Goal: Participate in discussion

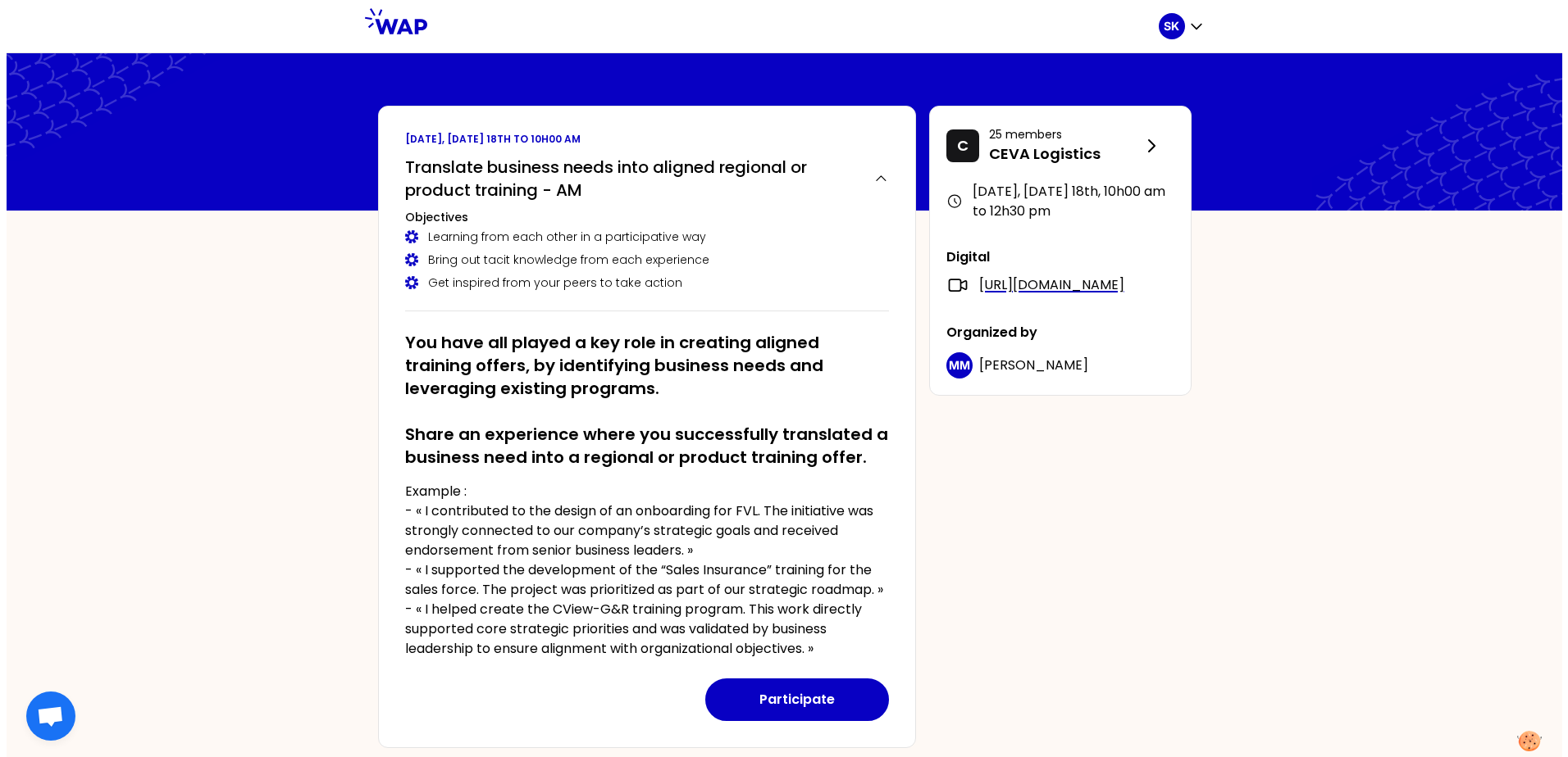
scroll to position [82, 0]
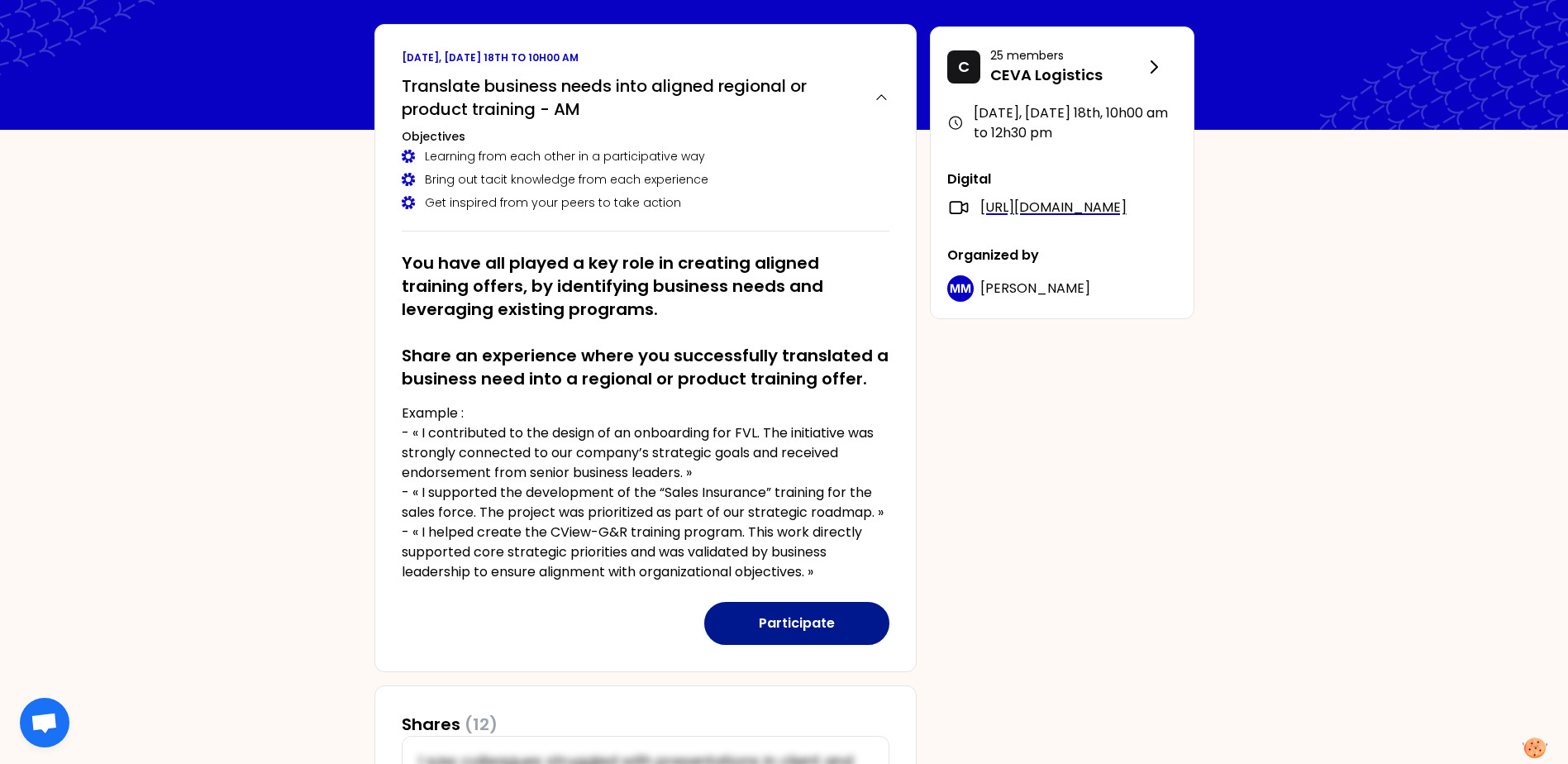
click at [805, 620] on button "Participate" at bounding box center [796, 623] width 185 height 43
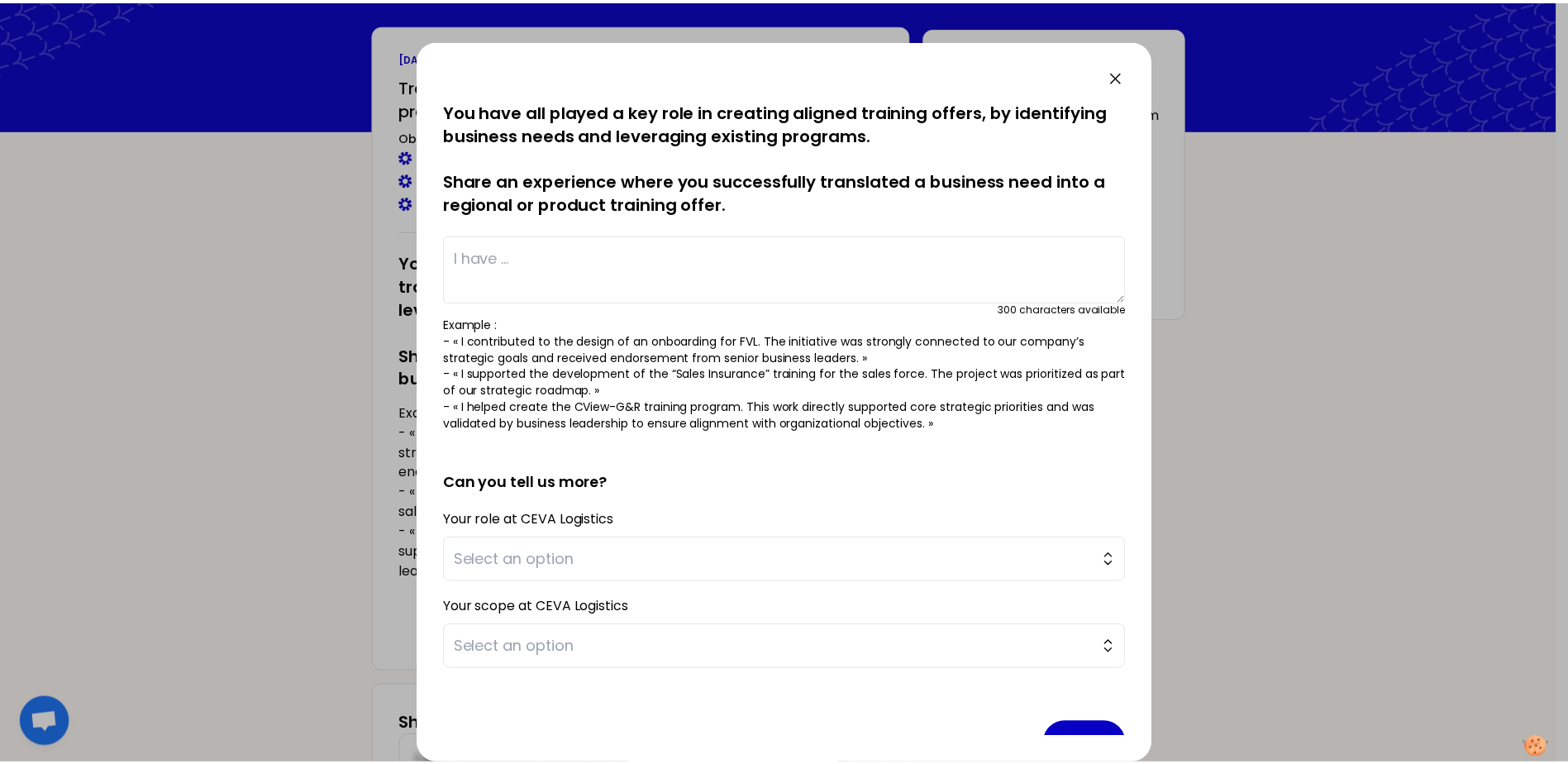
scroll to position [42, 0]
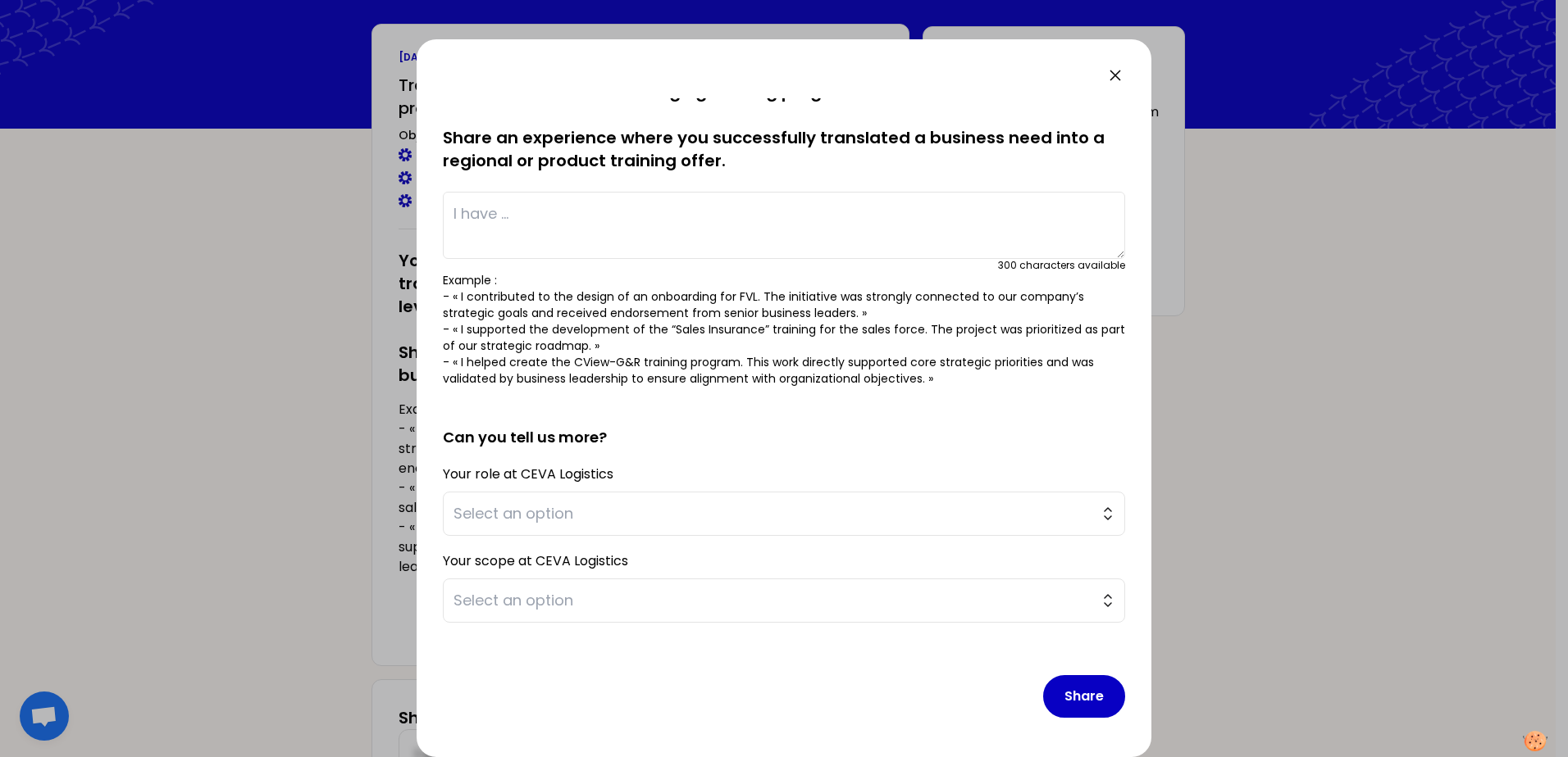
click at [1114, 79] on icon at bounding box center [1115, 76] width 20 height 20
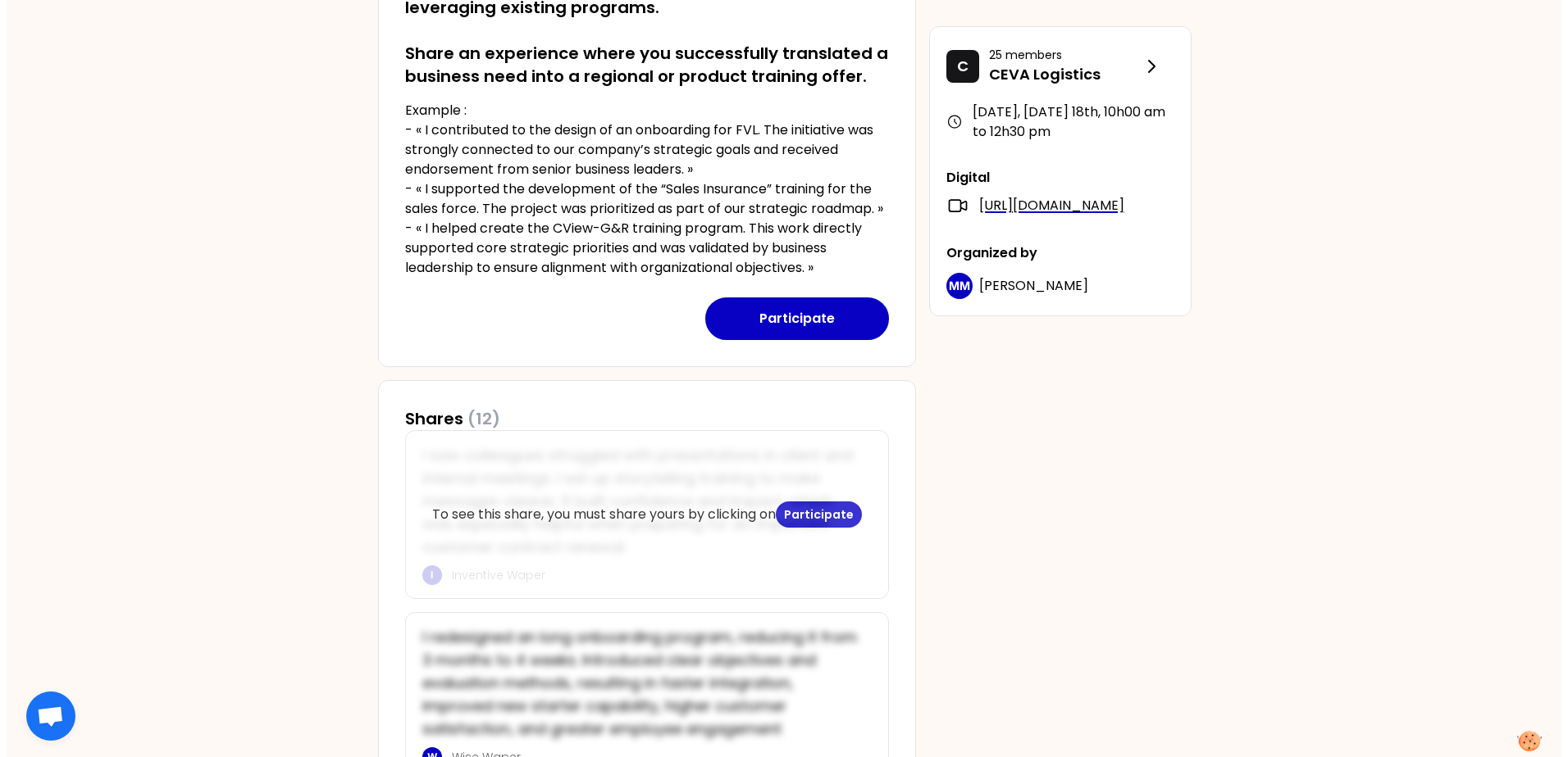
scroll to position [410, 0]
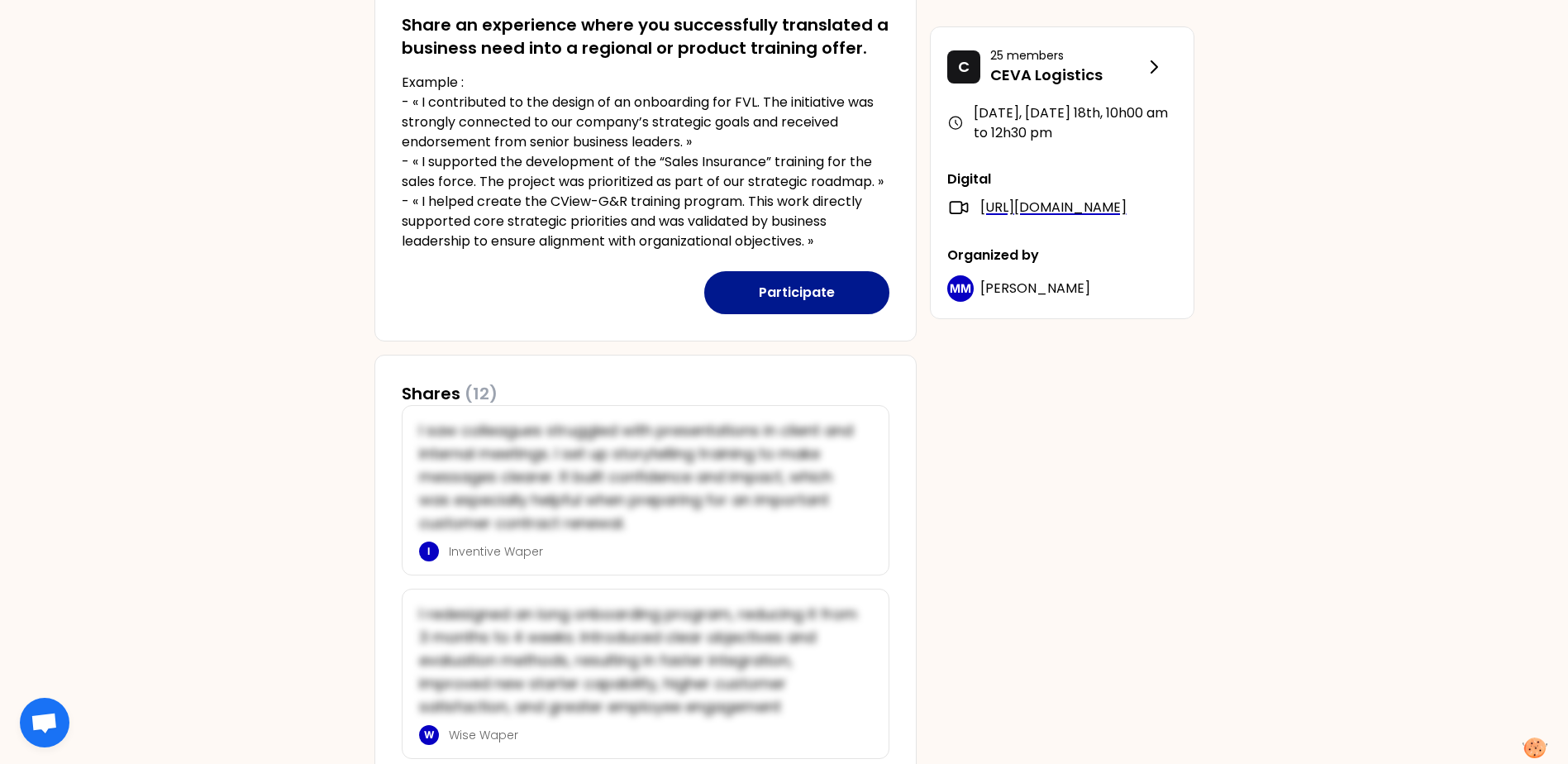
click at [796, 286] on button "Participate" at bounding box center [796, 292] width 185 height 43
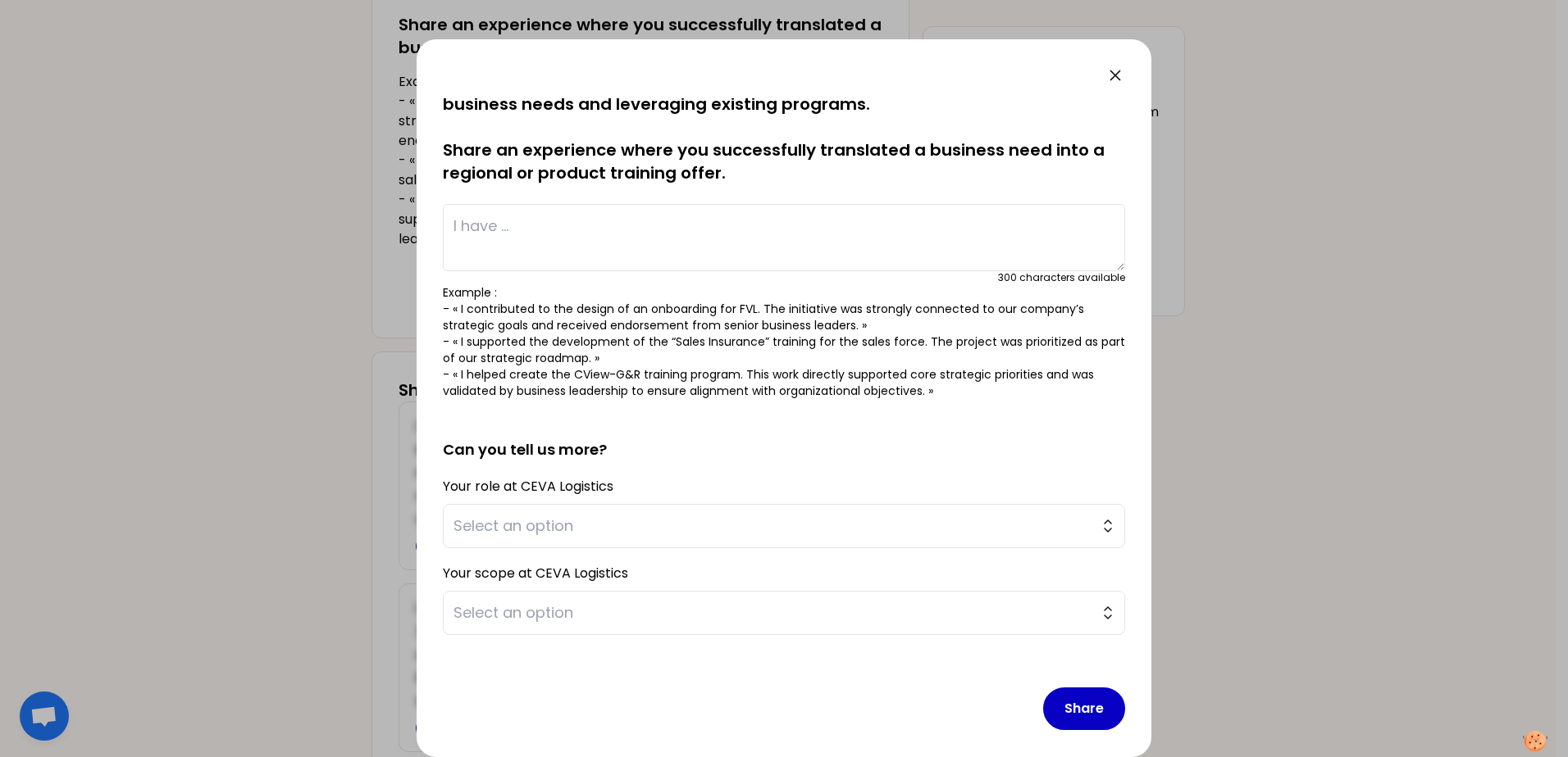
scroll to position [41, 0]
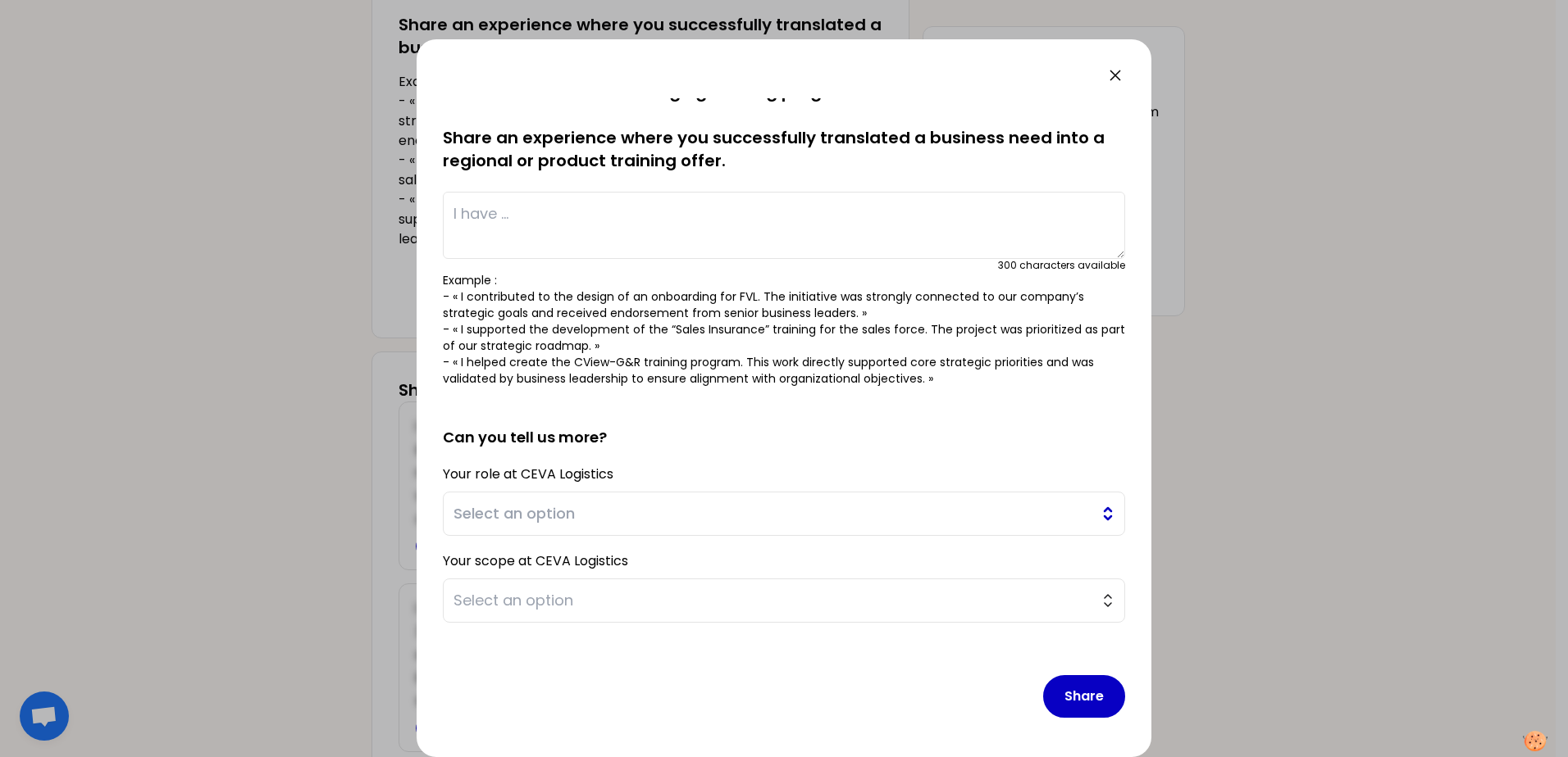
click at [590, 513] on span "Select an option" at bounding box center [772, 514] width 638 height 23
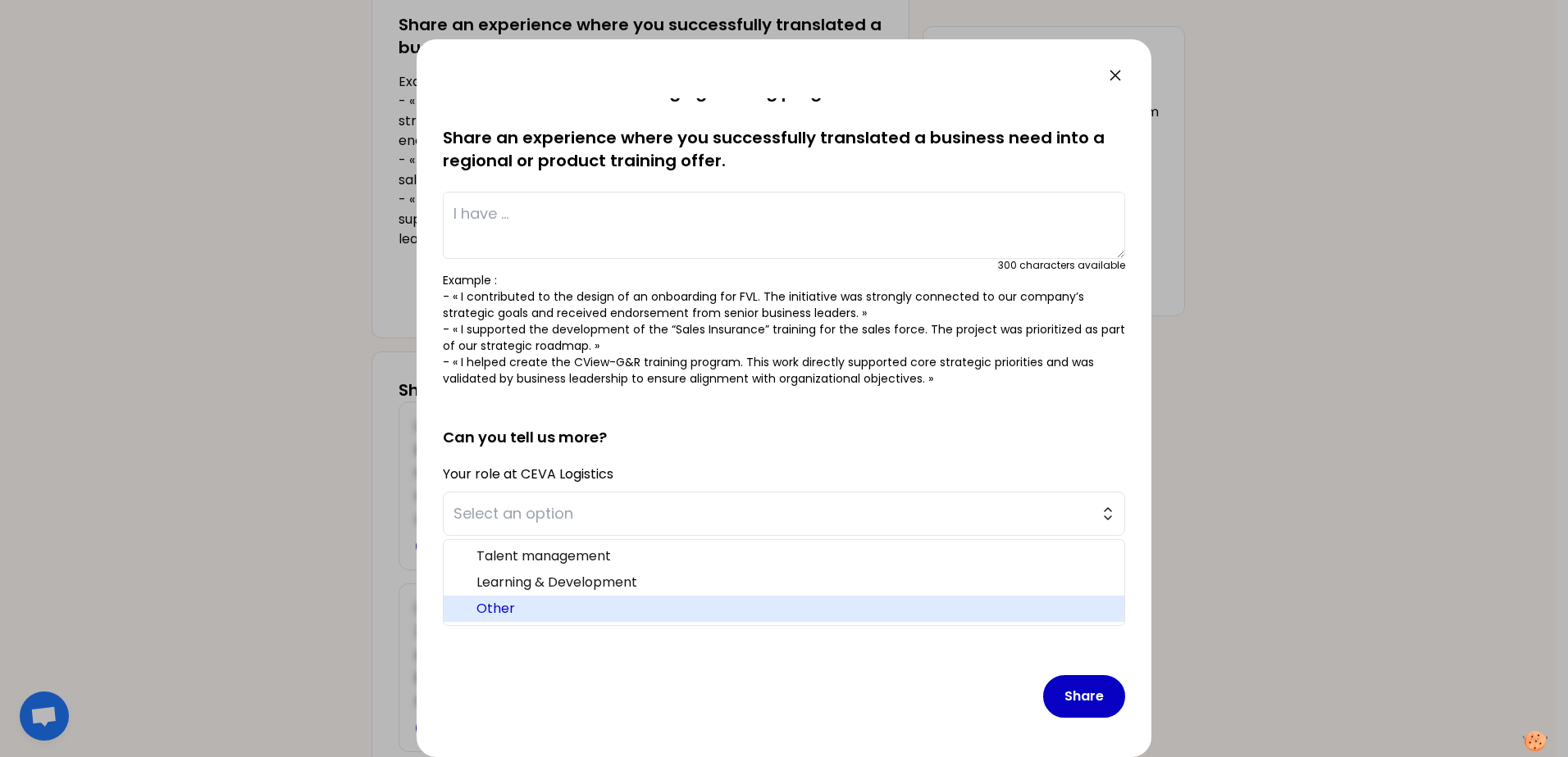
click at [506, 611] on span "Other" at bounding box center [793, 609] width 634 height 20
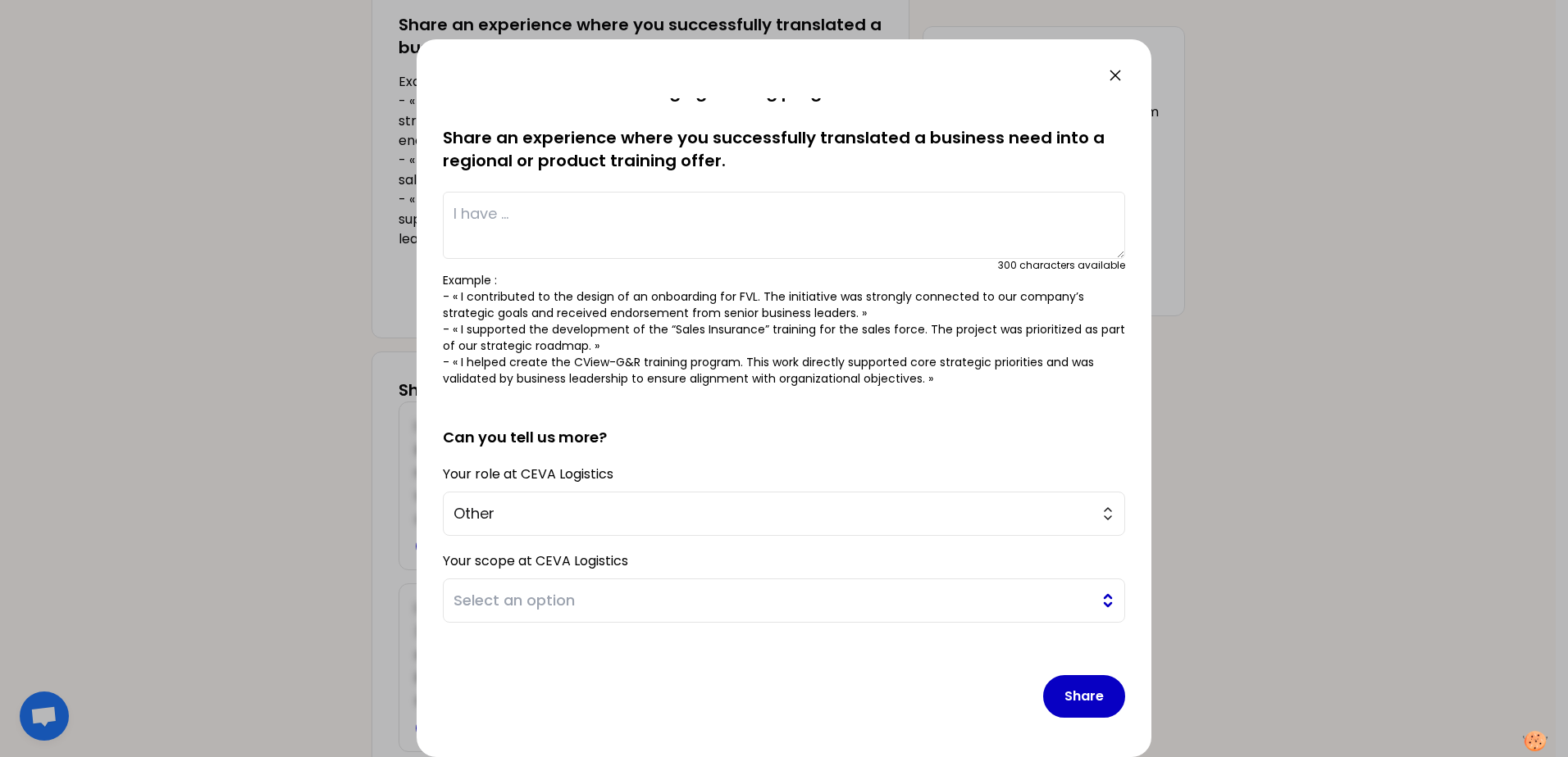
click at [561, 602] on span "Select an option" at bounding box center [772, 600] width 638 height 23
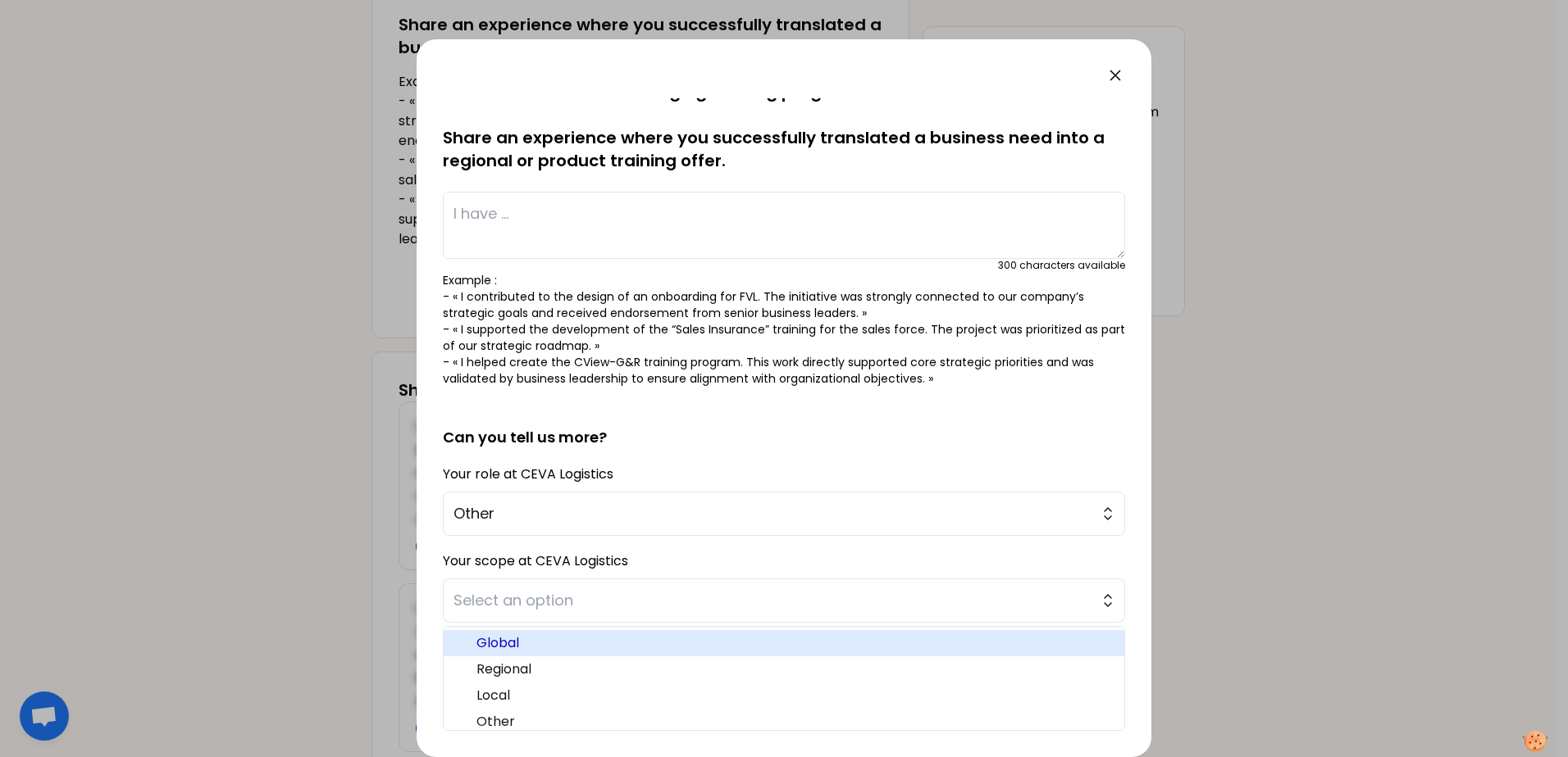
click at [513, 649] on span "Global" at bounding box center [793, 644] width 634 height 20
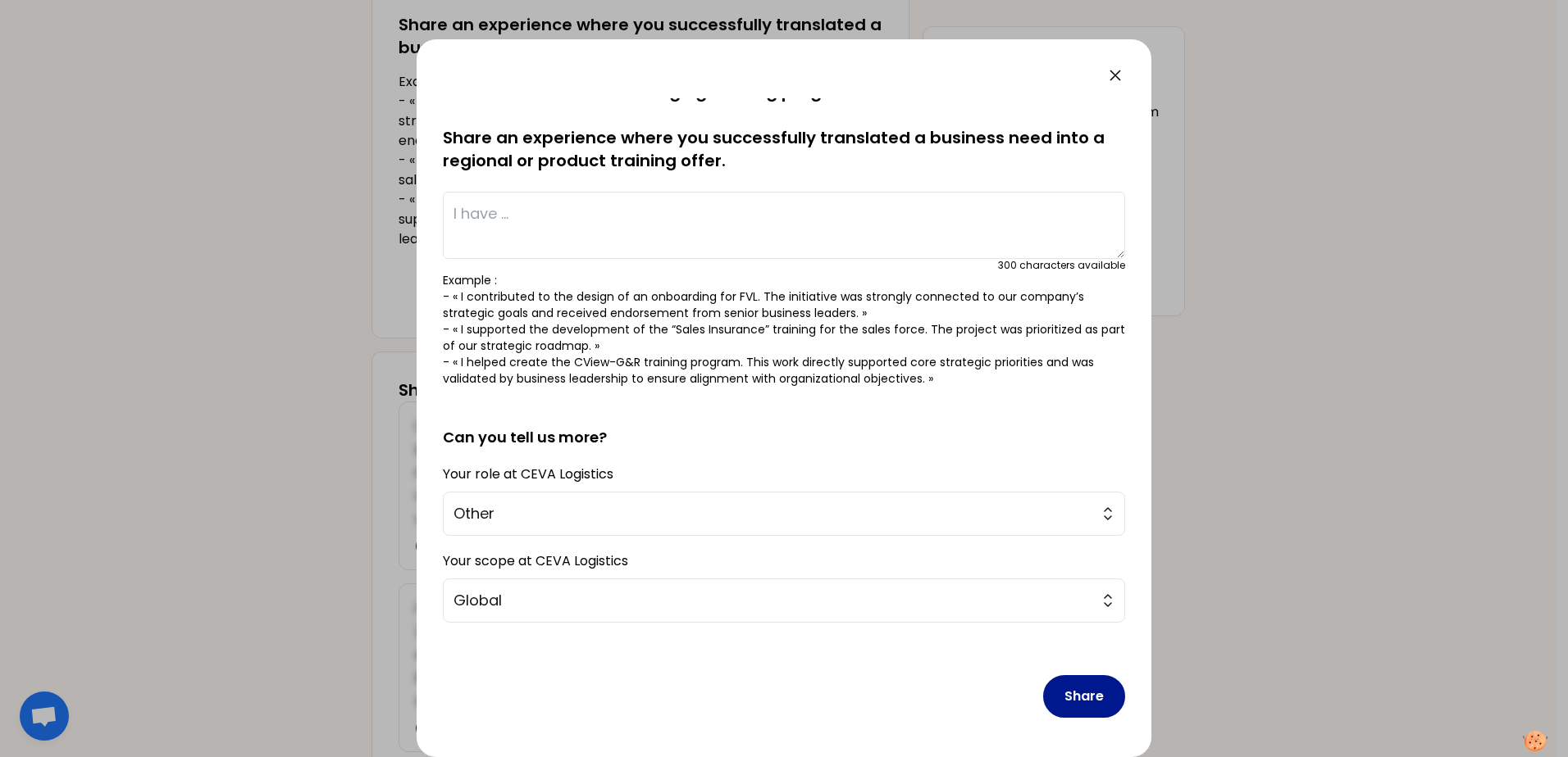
click at [1074, 698] on button "Share" at bounding box center [1084, 696] width 82 height 42
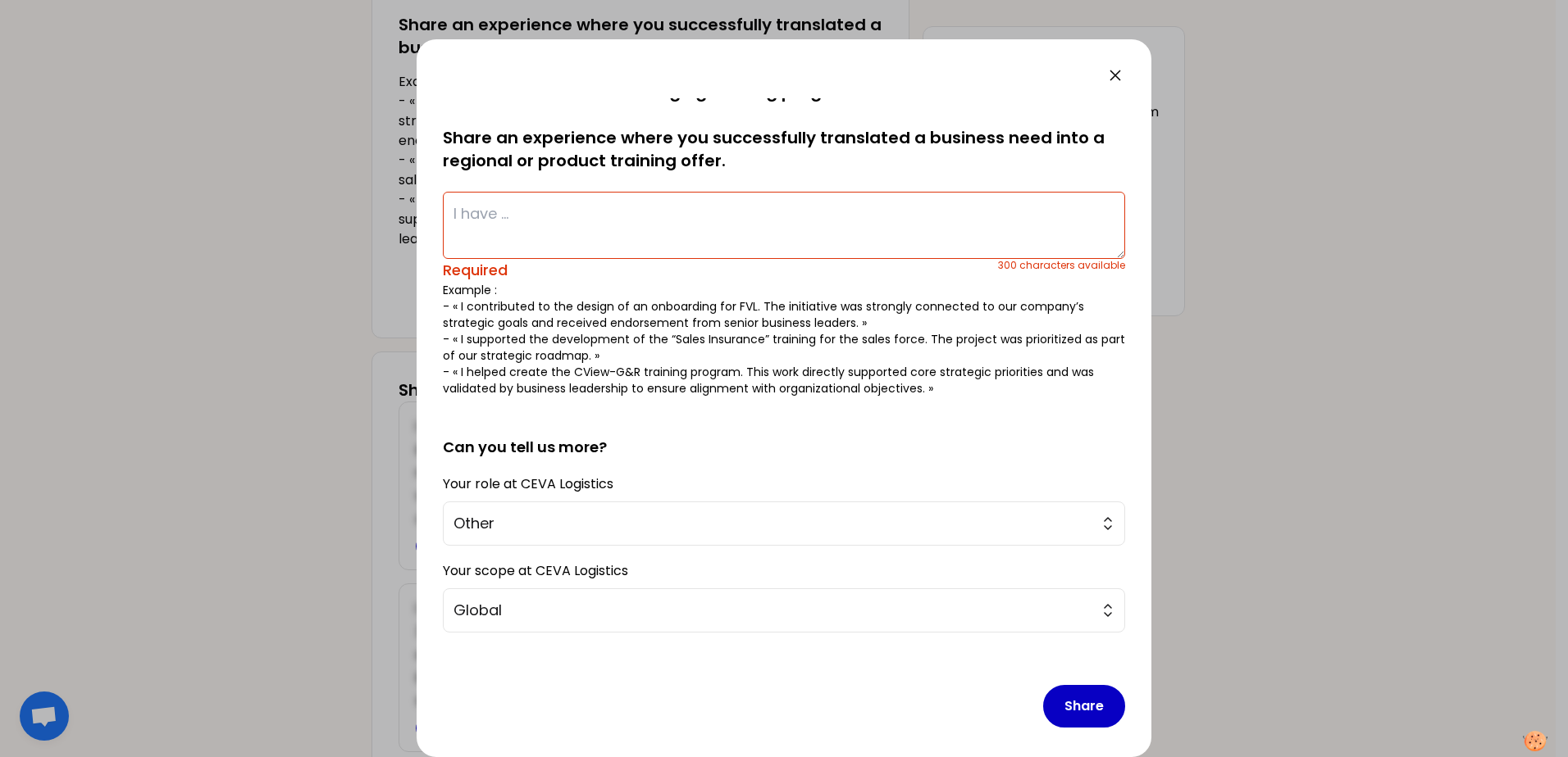
click at [550, 231] on textarea at bounding box center [784, 226] width 682 height 67
type textarea "S"
type textarea "W"
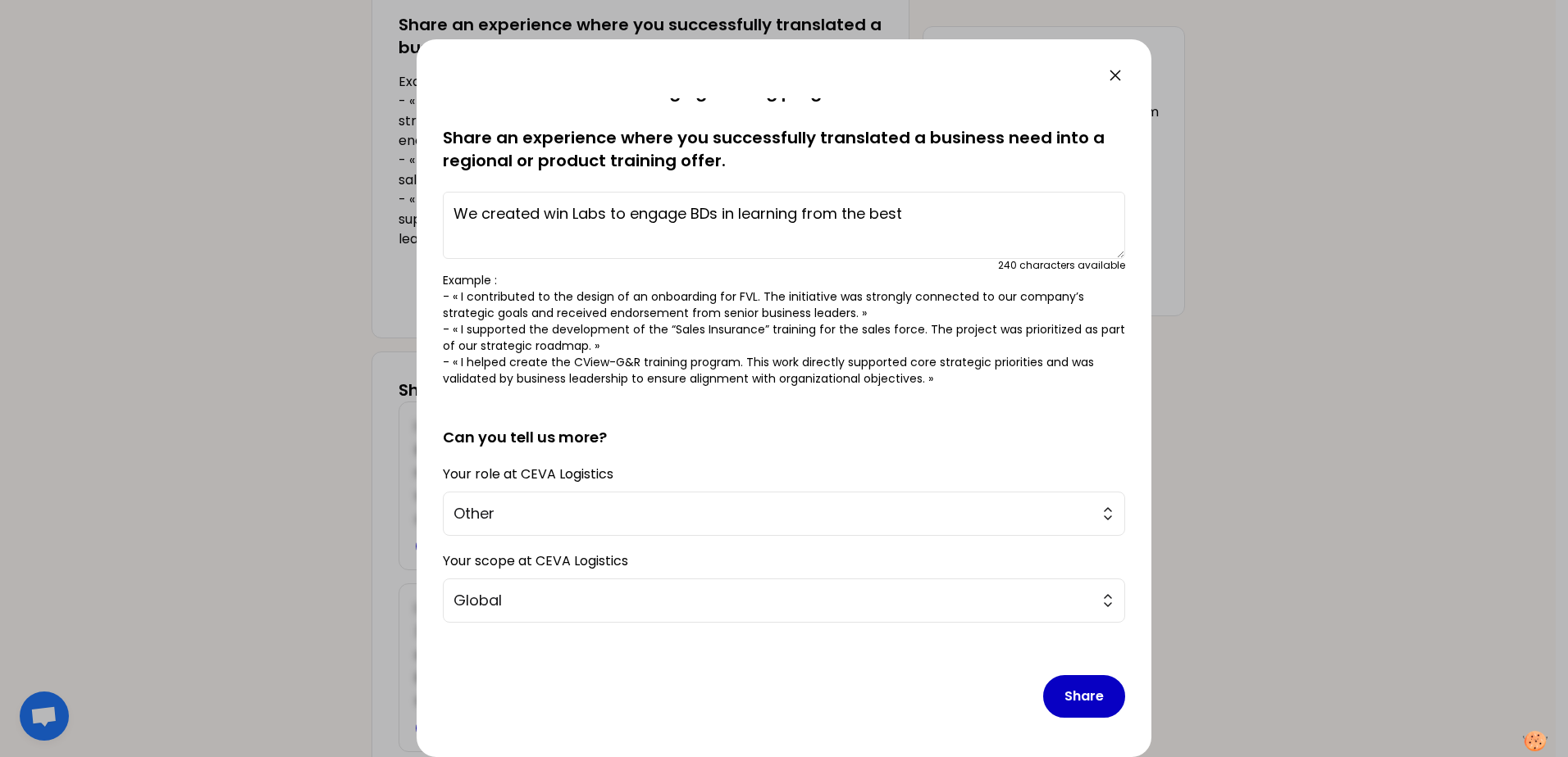
click at [553, 214] on textarea "We created win Labs to engage BDs in learning from the best" at bounding box center [784, 226] width 682 height 67
click at [934, 211] on textarea "We created Win Labs to engage BDs in learning from the best" at bounding box center [784, 226] width 682 height 67
click at [904, 211] on textarea "We created Win Labs to engage BDs in learning from the best. How to win exactly…" at bounding box center [784, 226] width 682 height 67
drag, startPoint x: 1051, startPoint y: 214, endPoint x: 1062, endPoint y: 232, distance: 21.1
click at [1062, 232] on textarea "We created Win Labs to engage BDs in learning from the best utilizing use cases…" at bounding box center [784, 226] width 682 height 67
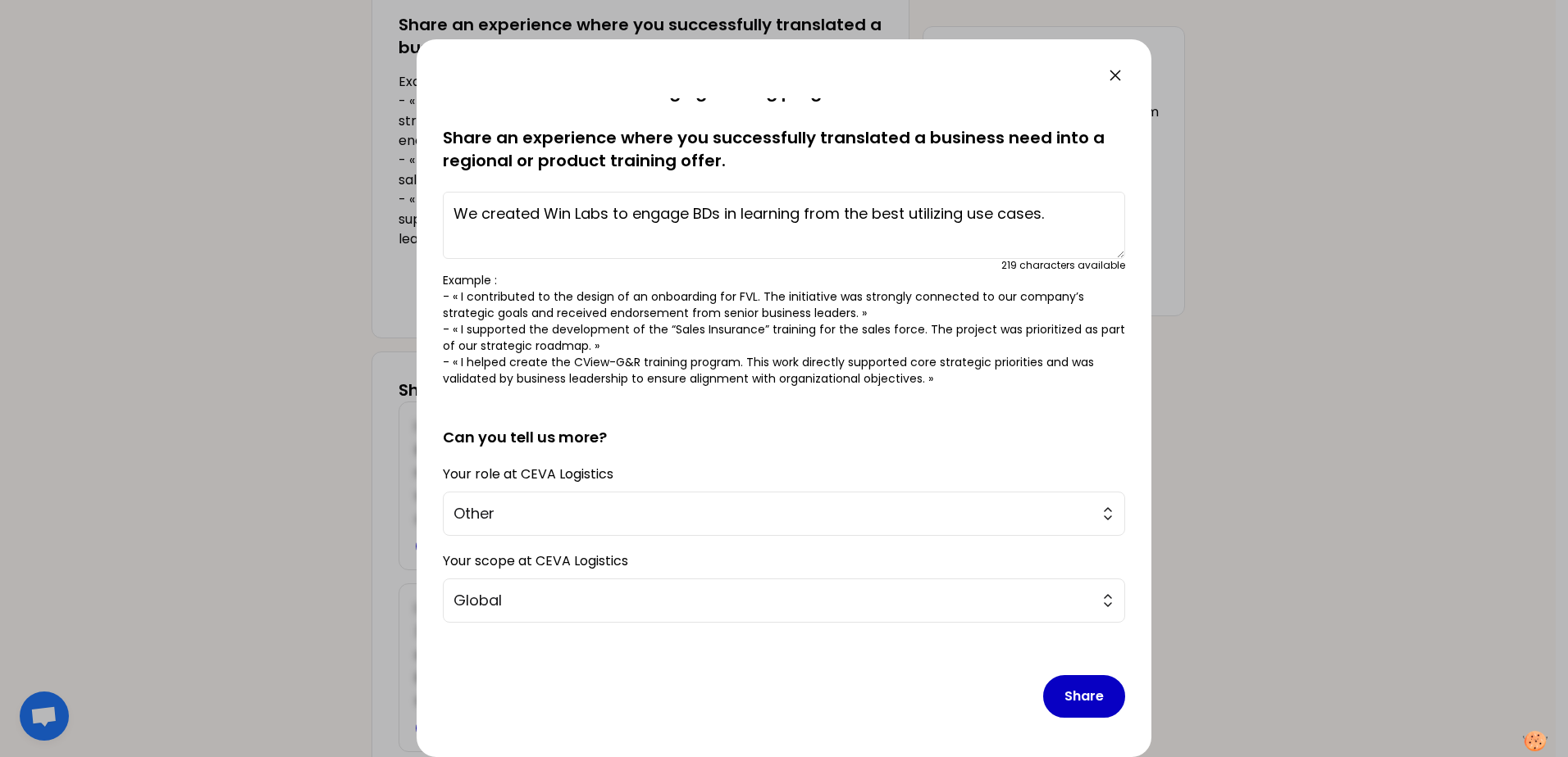
click at [906, 214] on textarea "We created Win Labs to engage BDs in learning from the best utilizing use cases." at bounding box center [784, 226] width 682 height 67
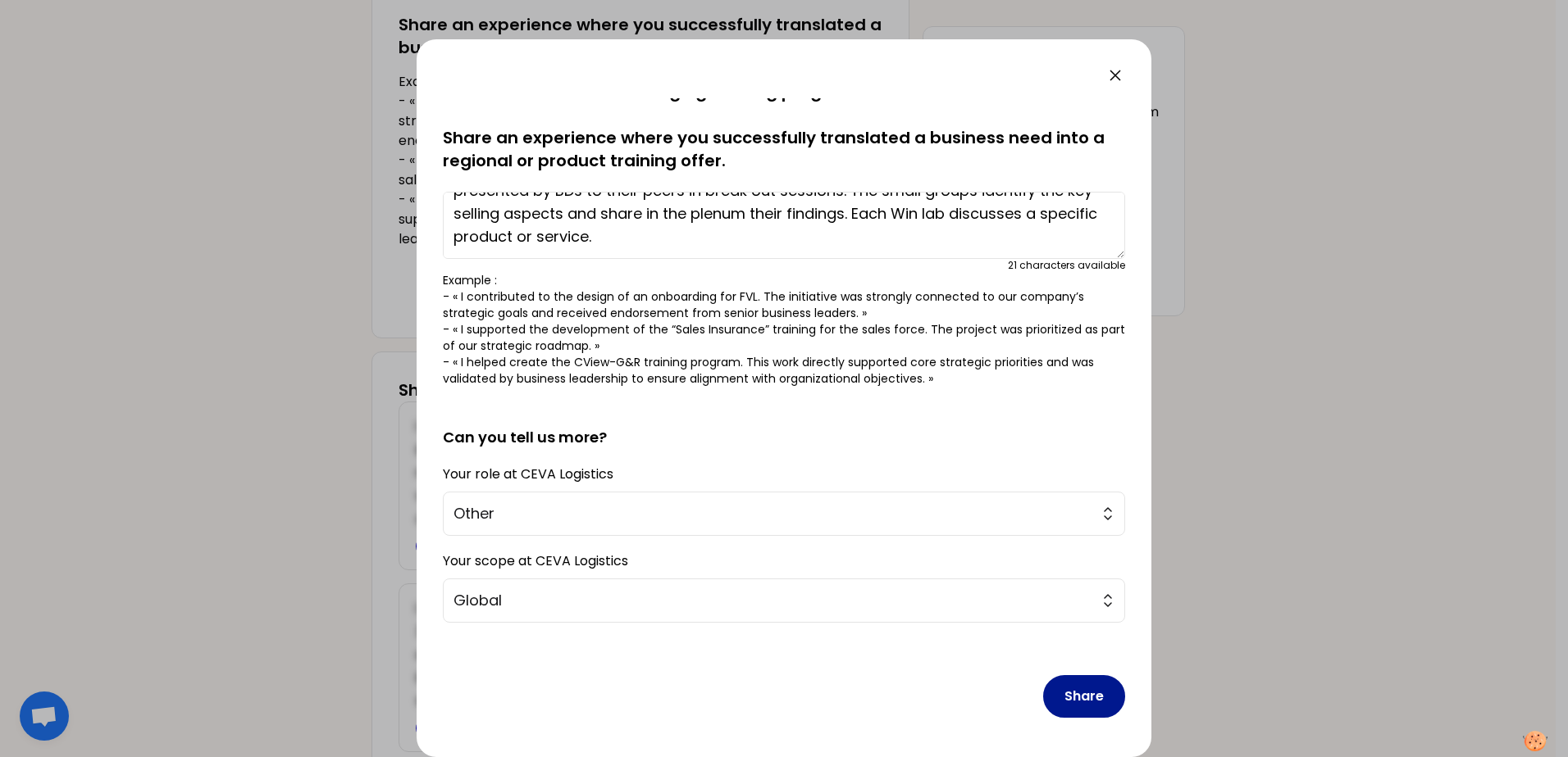
type textarea "We created Win Labs to engage BDs in learning from the best. Real use cases are…"
click at [1063, 688] on button "Share" at bounding box center [1084, 696] width 82 height 42
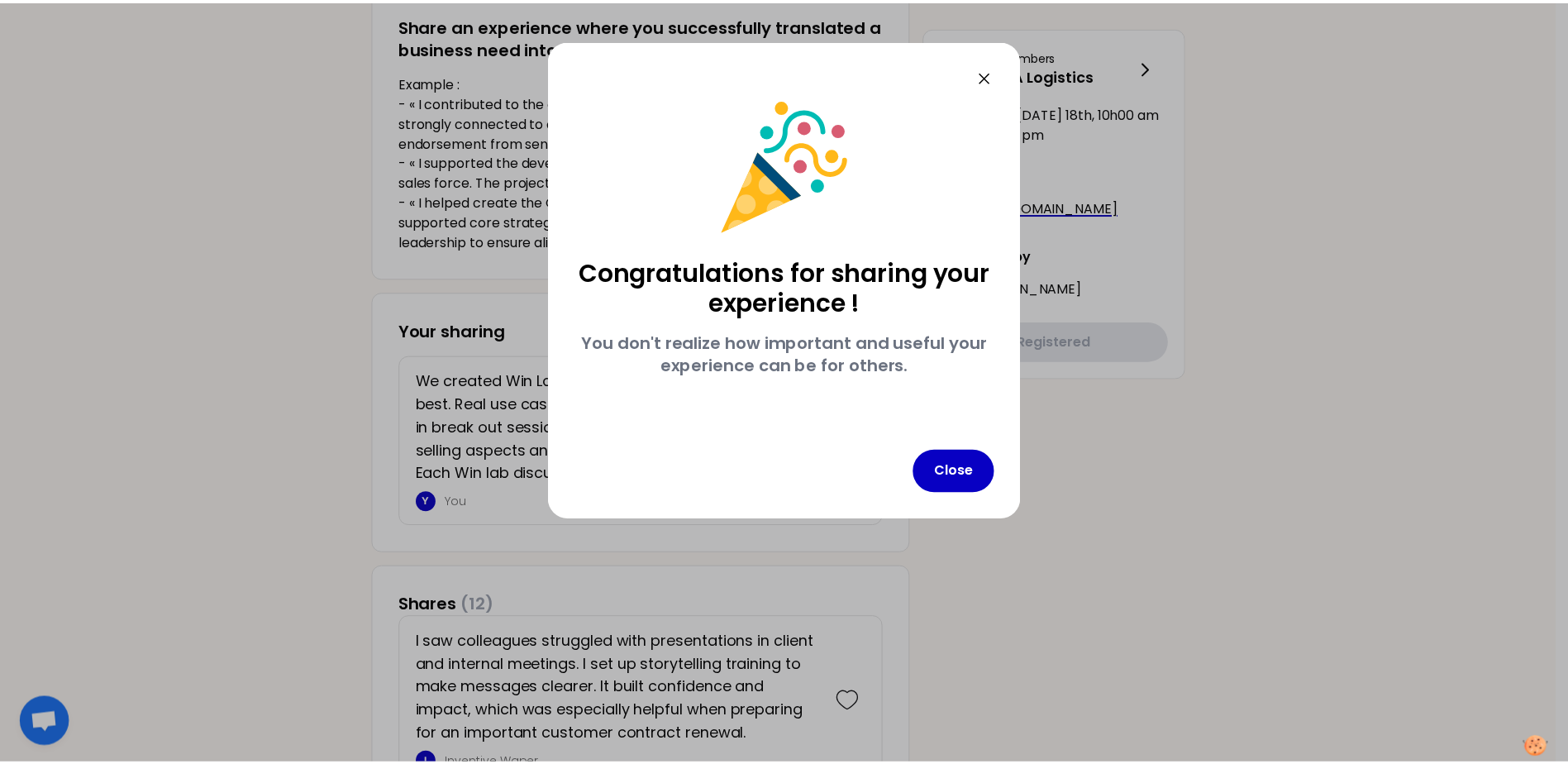
scroll to position [0, 0]
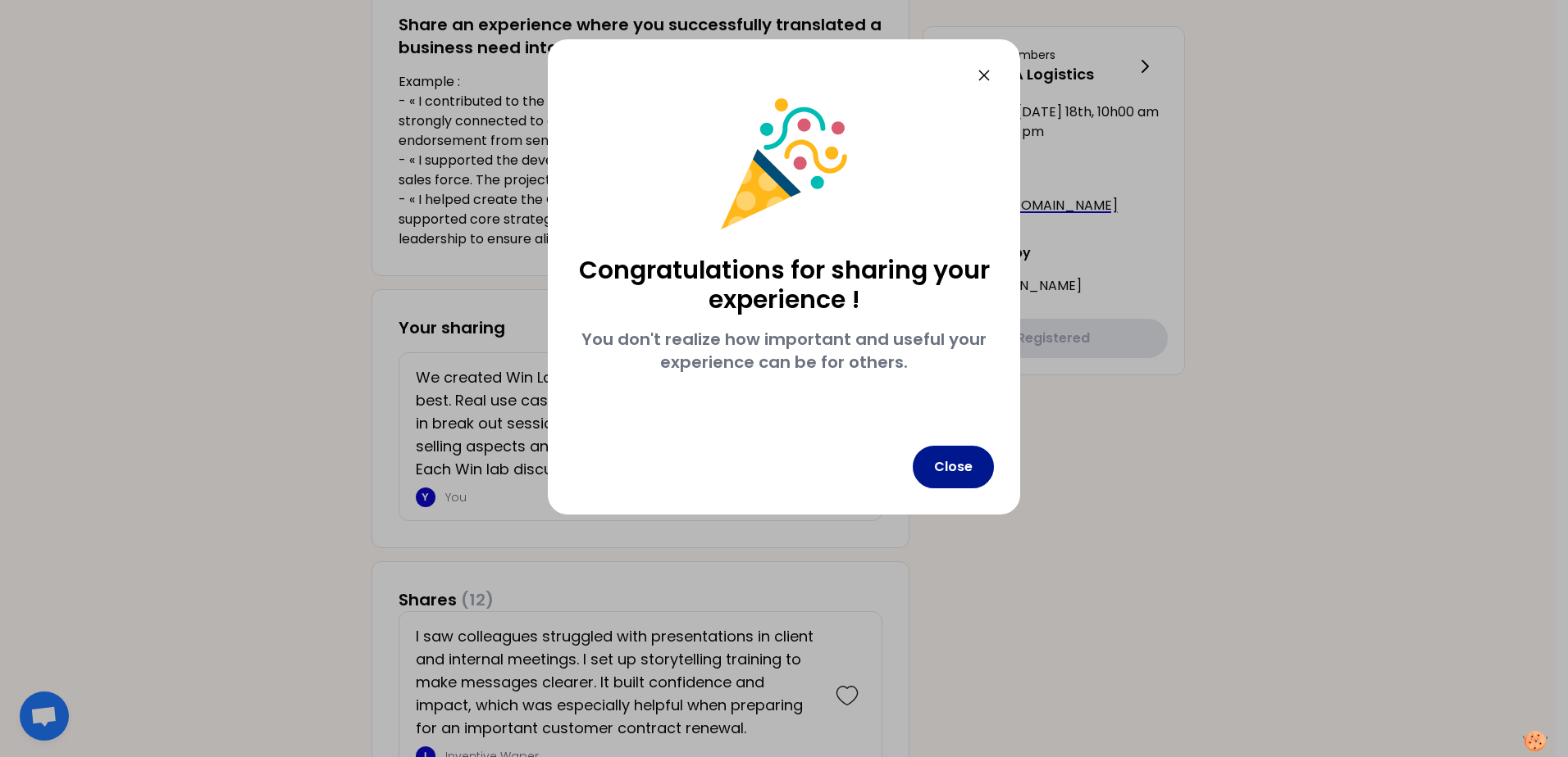
click at [968, 462] on button "Close" at bounding box center [953, 466] width 81 height 42
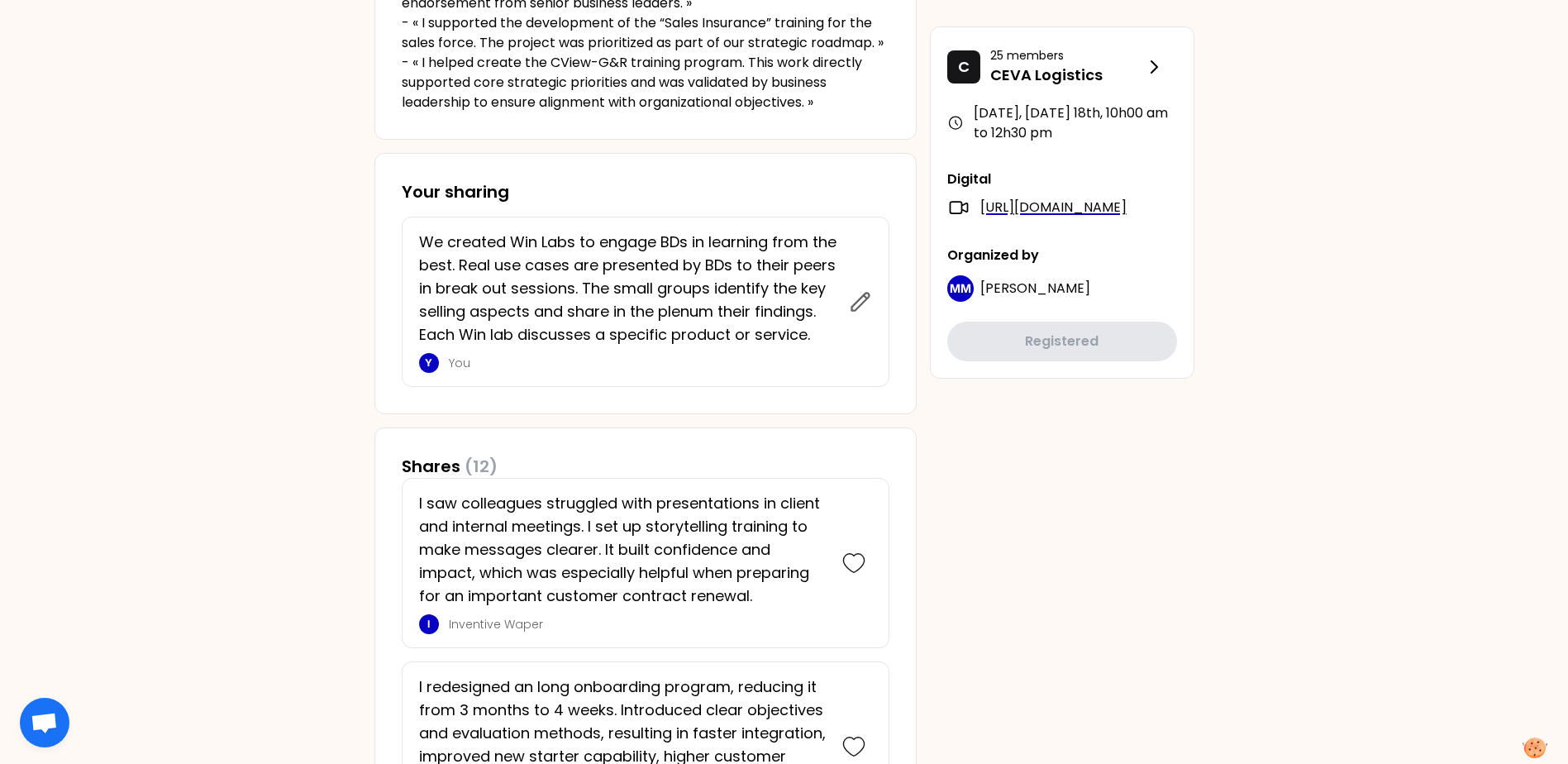
scroll to position [579, 0]
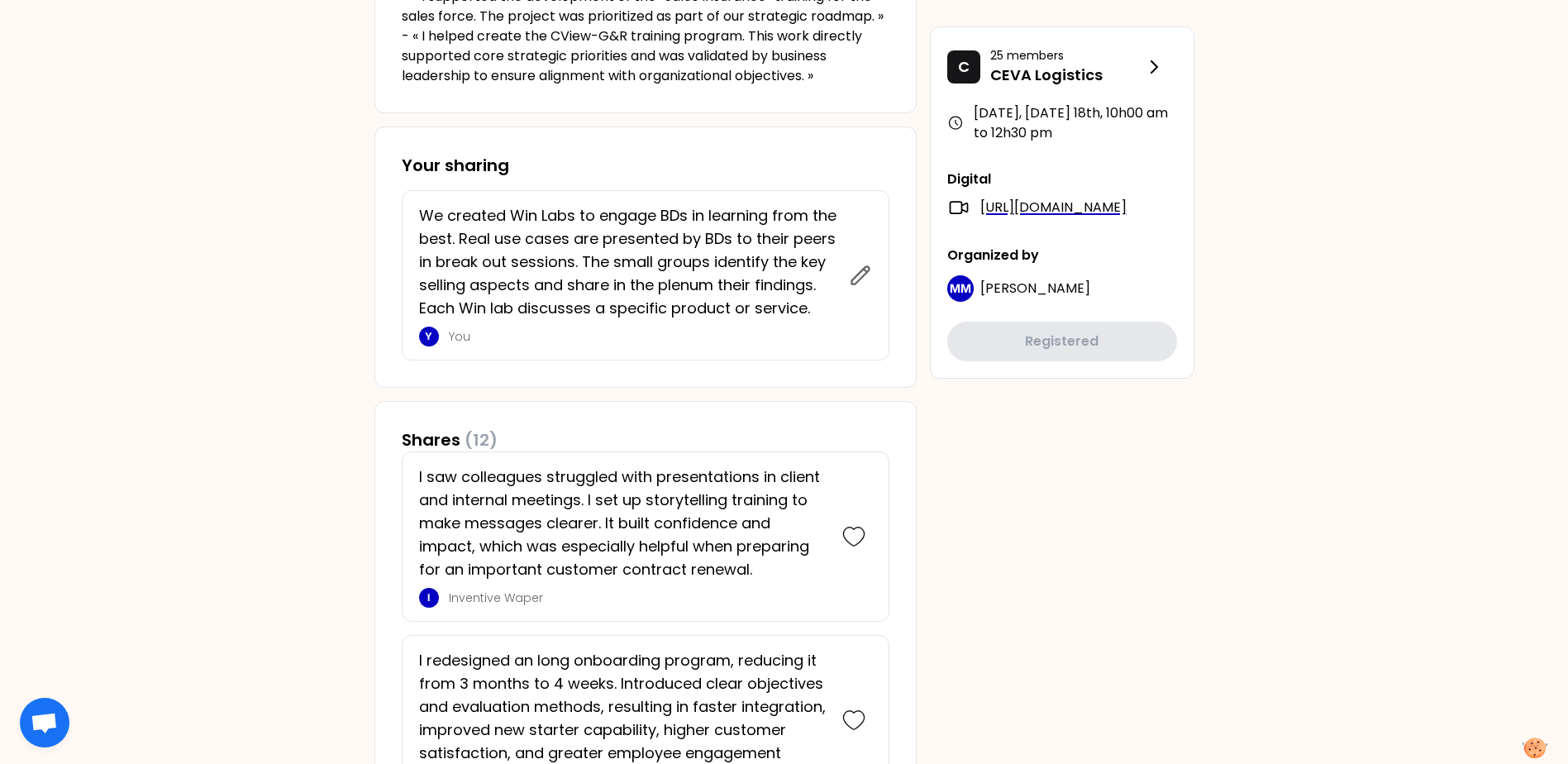
click at [494, 600] on p "Inventive Waper" at bounding box center [636, 598] width 377 height 17
click at [425, 596] on div "I" at bounding box center [430, 598] width 20 height 20
click at [427, 596] on div "I" at bounding box center [430, 598] width 20 height 20
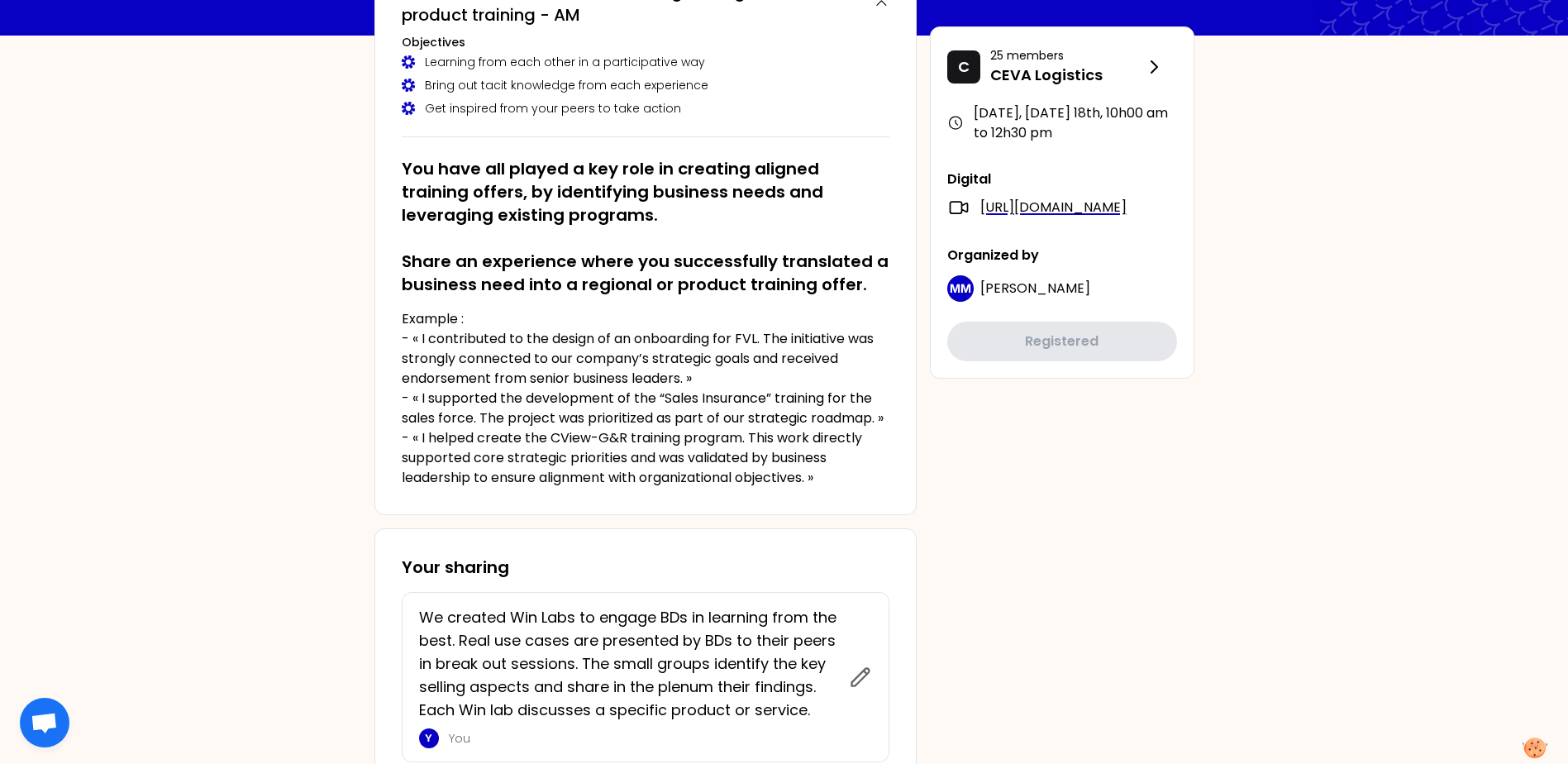
scroll to position [331, 0]
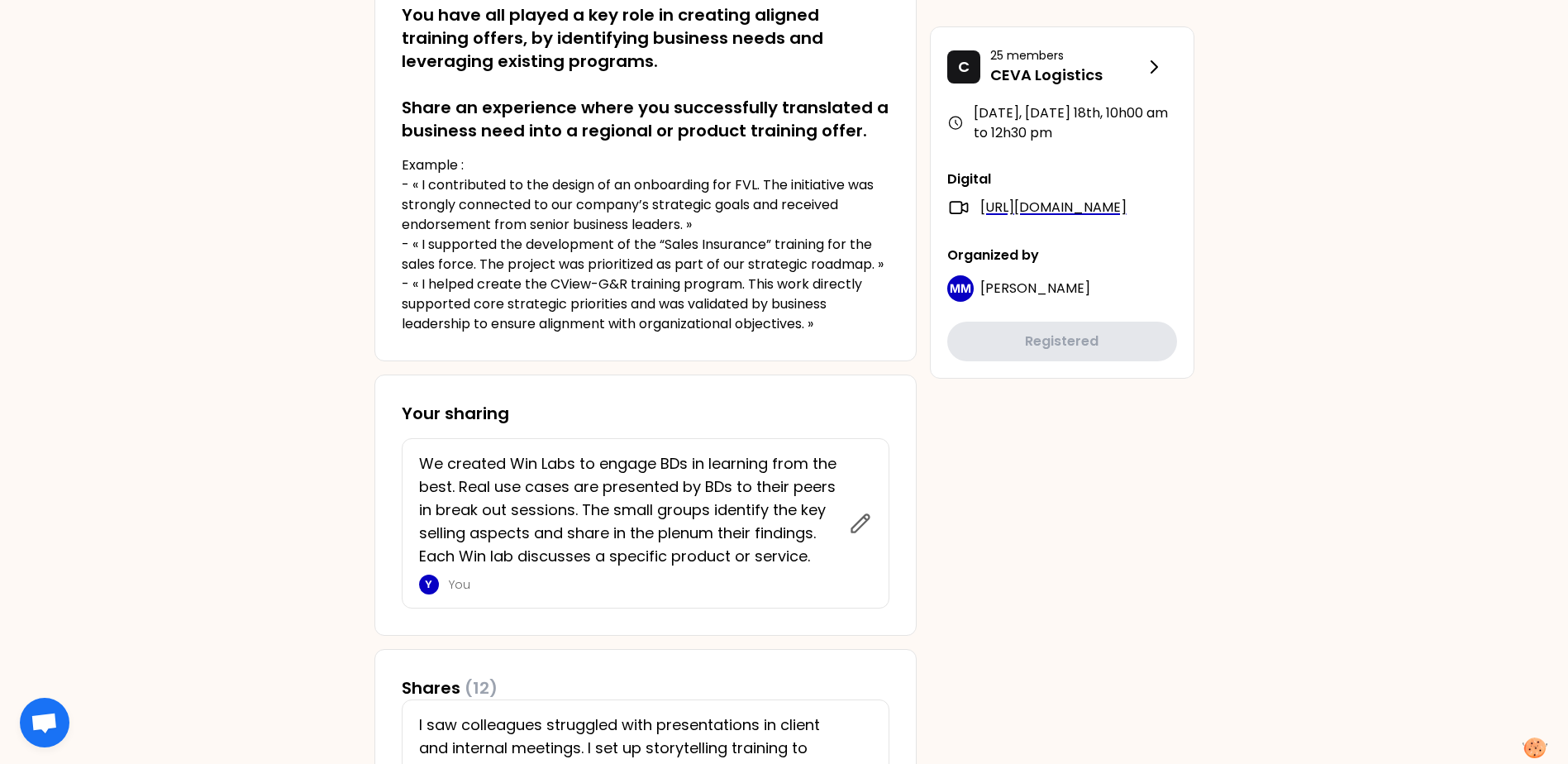
click at [453, 588] on p "You" at bounding box center [643, 584] width 390 height 17
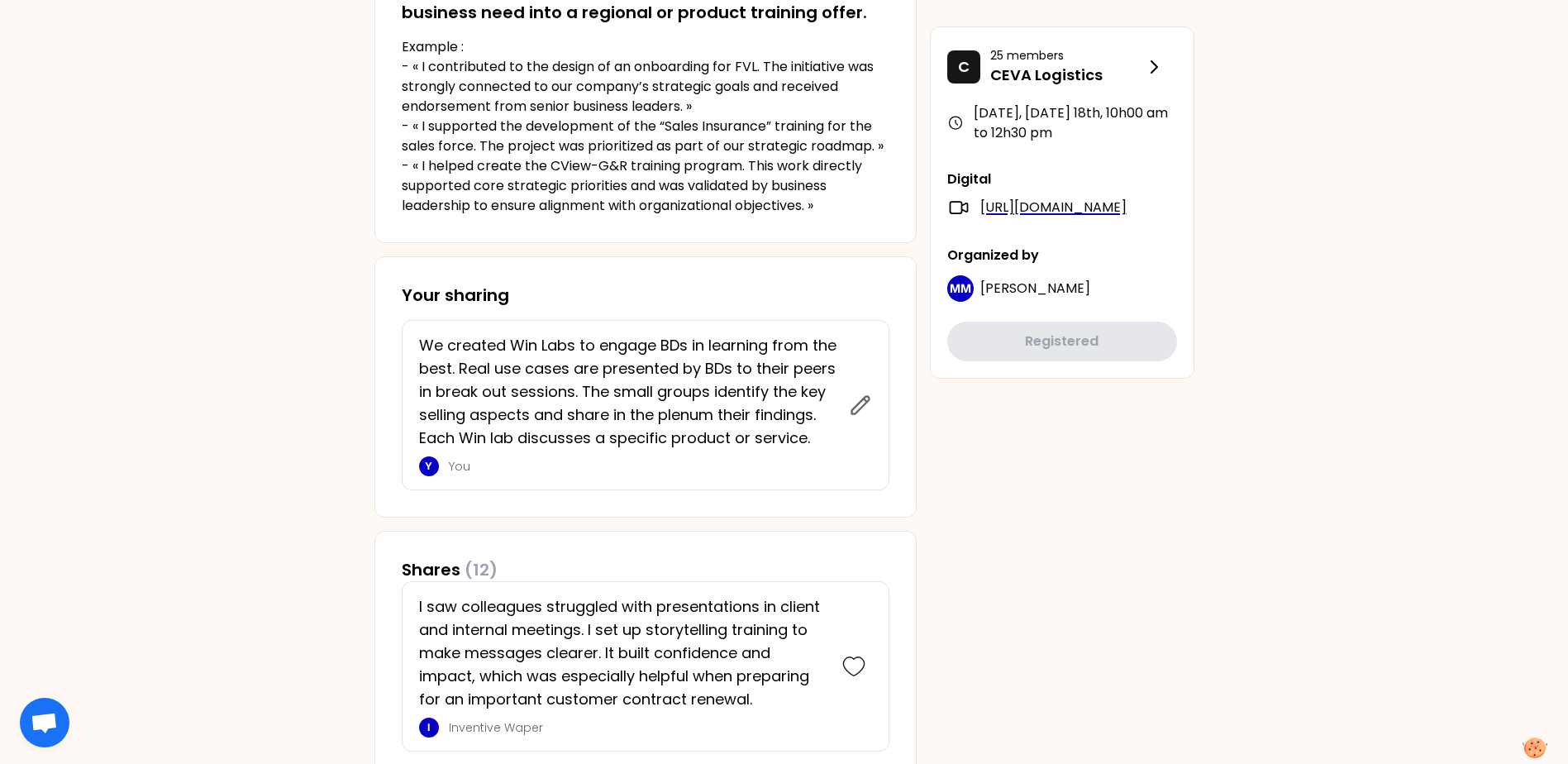
scroll to position [662, 0]
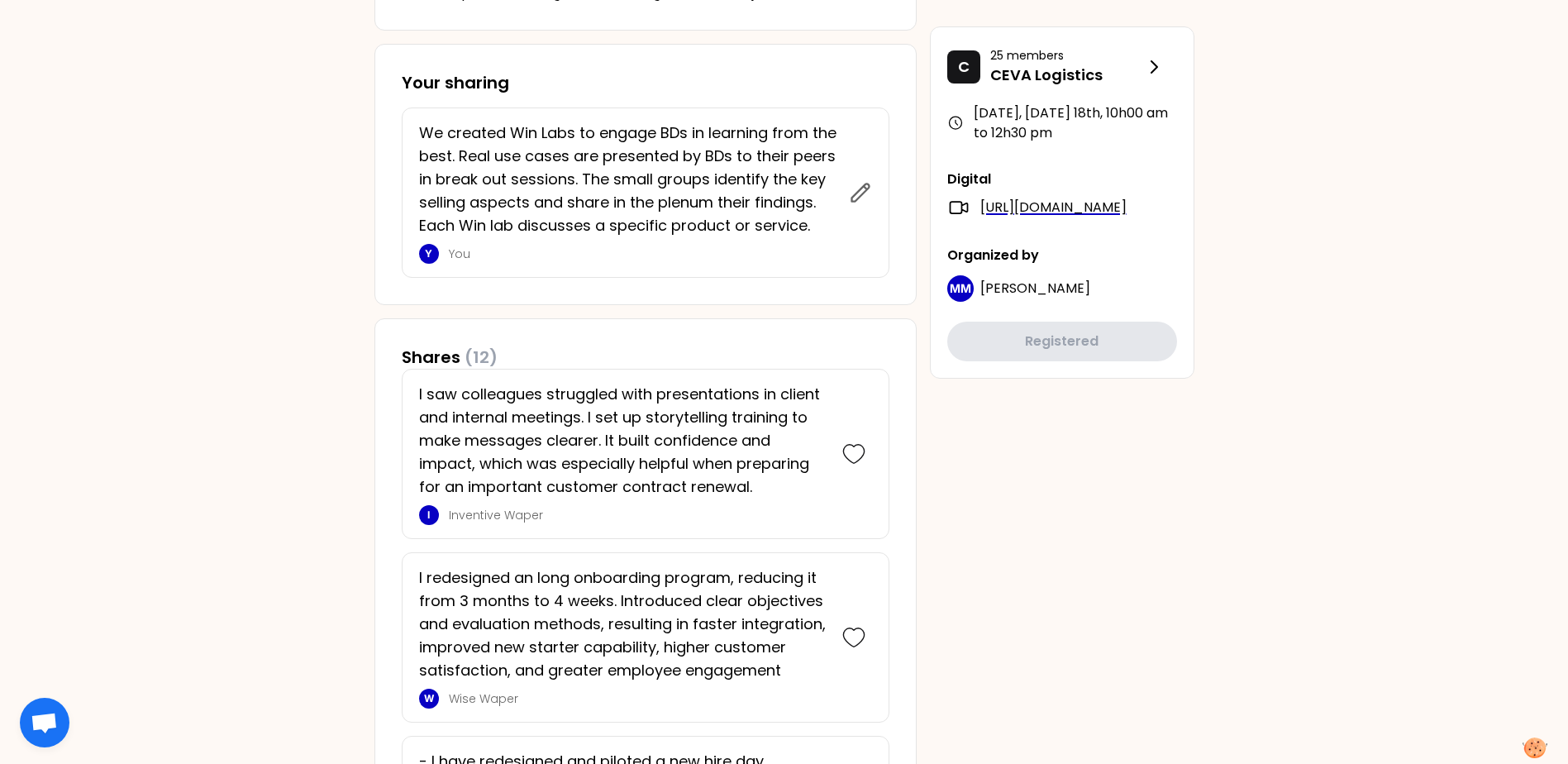
click at [497, 520] on p "Inventive Waper" at bounding box center [636, 515] width 377 height 17
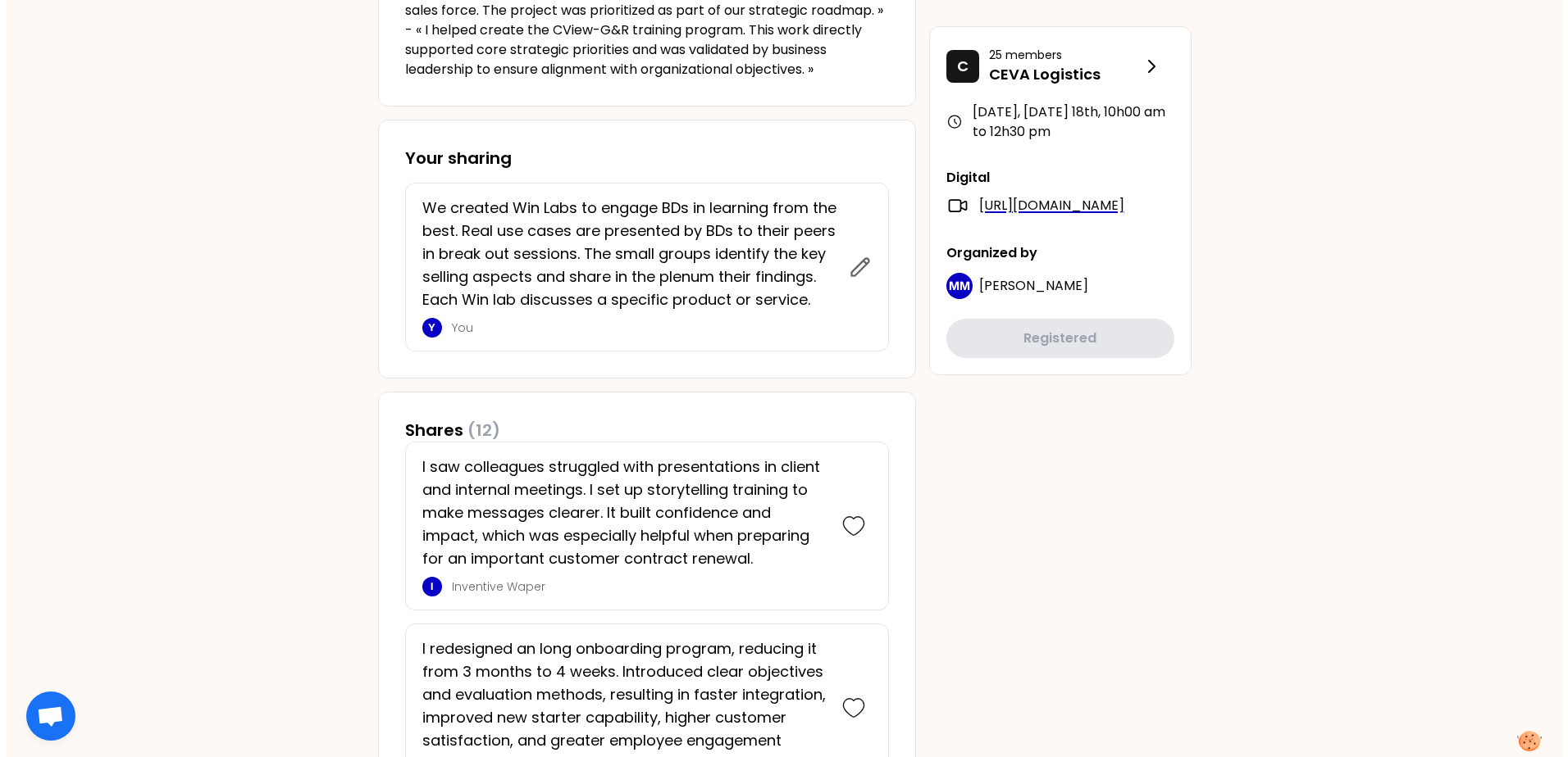
scroll to position [492, 0]
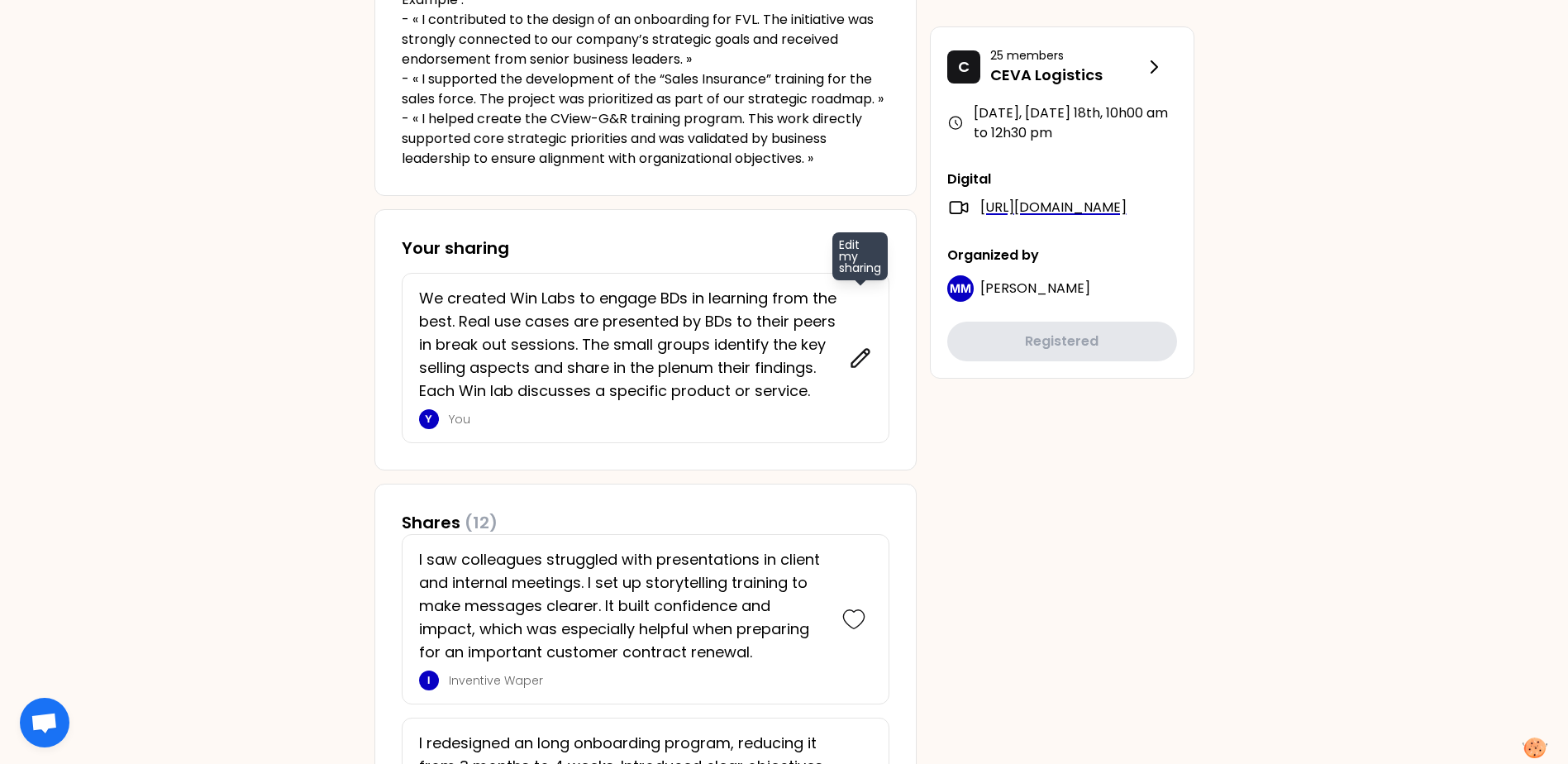
click at [852, 354] on icon at bounding box center [860, 357] width 23 height 23
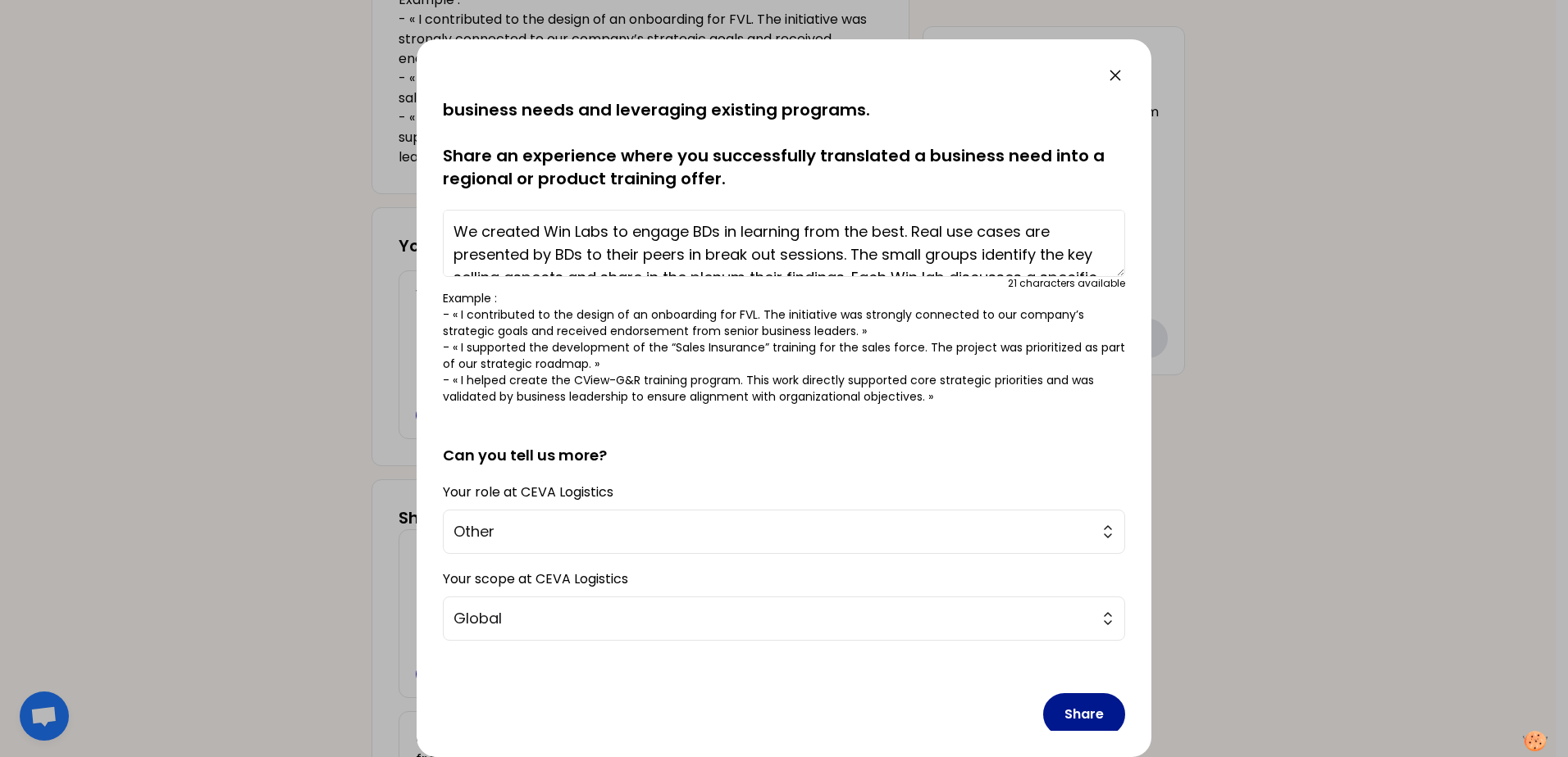
scroll to position [41, 0]
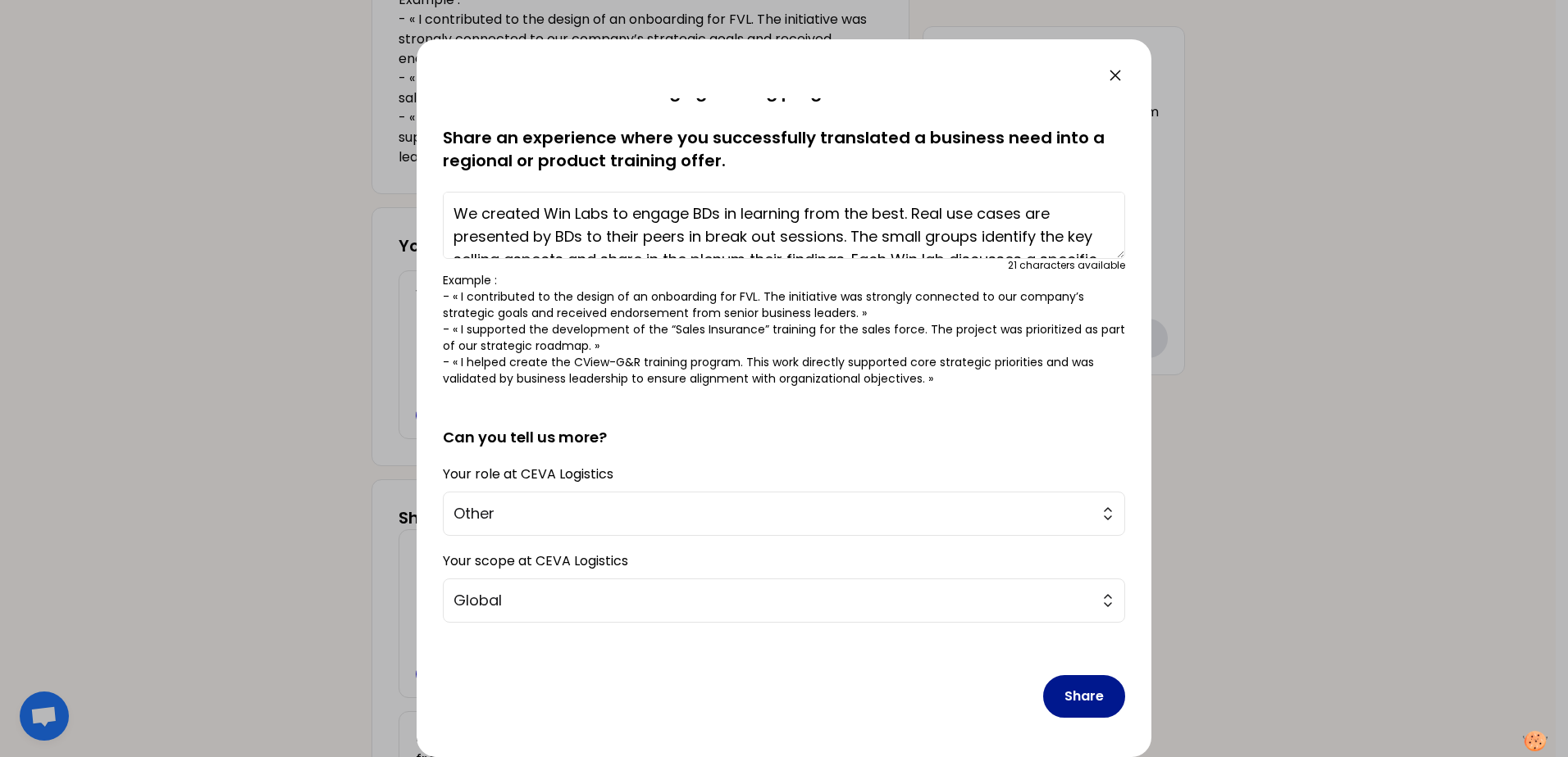
click at [1061, 682] on button "Share" at bounding box center [1084, 696] width 82 height 42
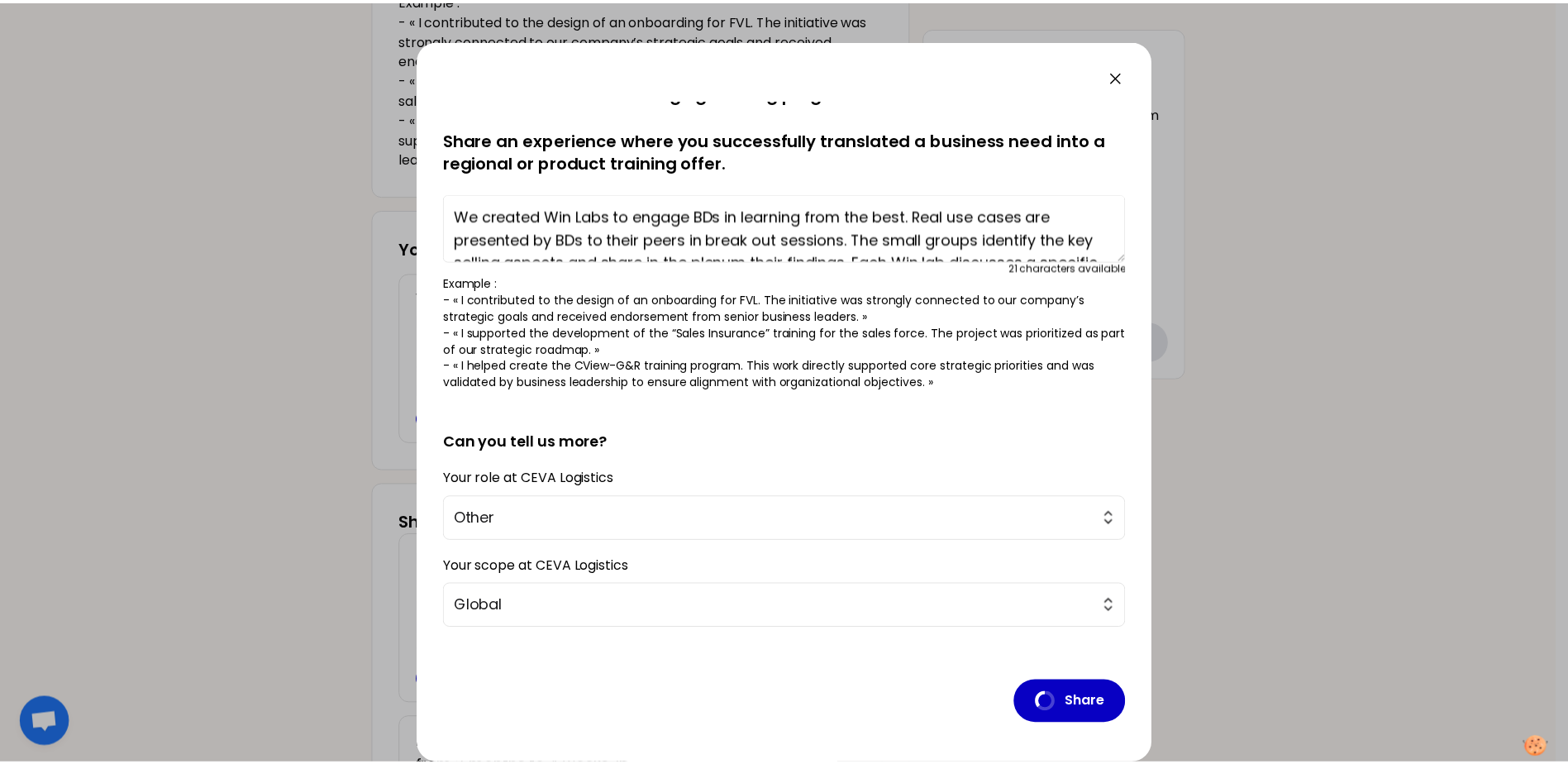
scroll to position [0, 0]
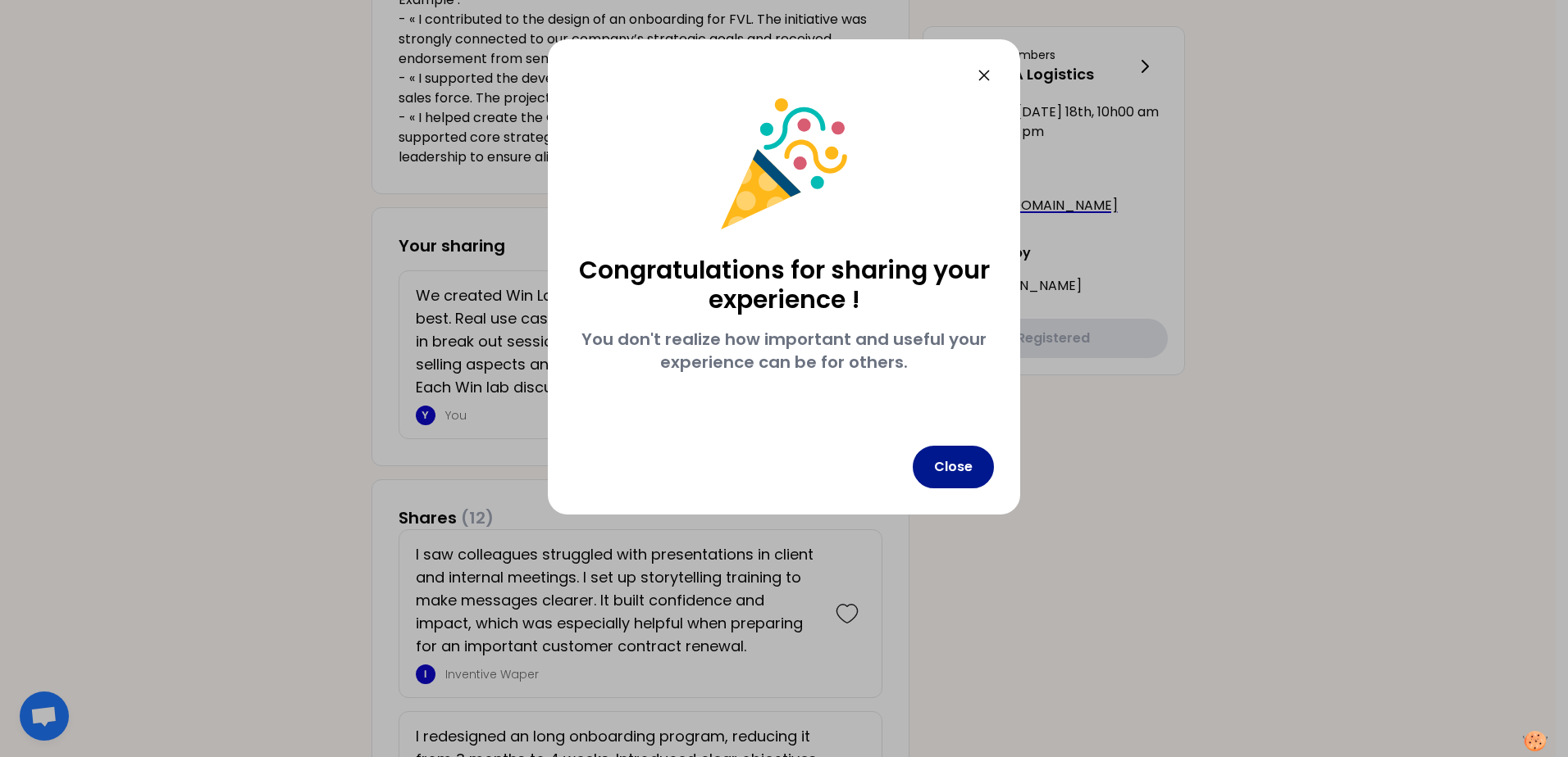
click at [958, 463] on button "Close" at bounding box center [953, 466] width 81 height 42
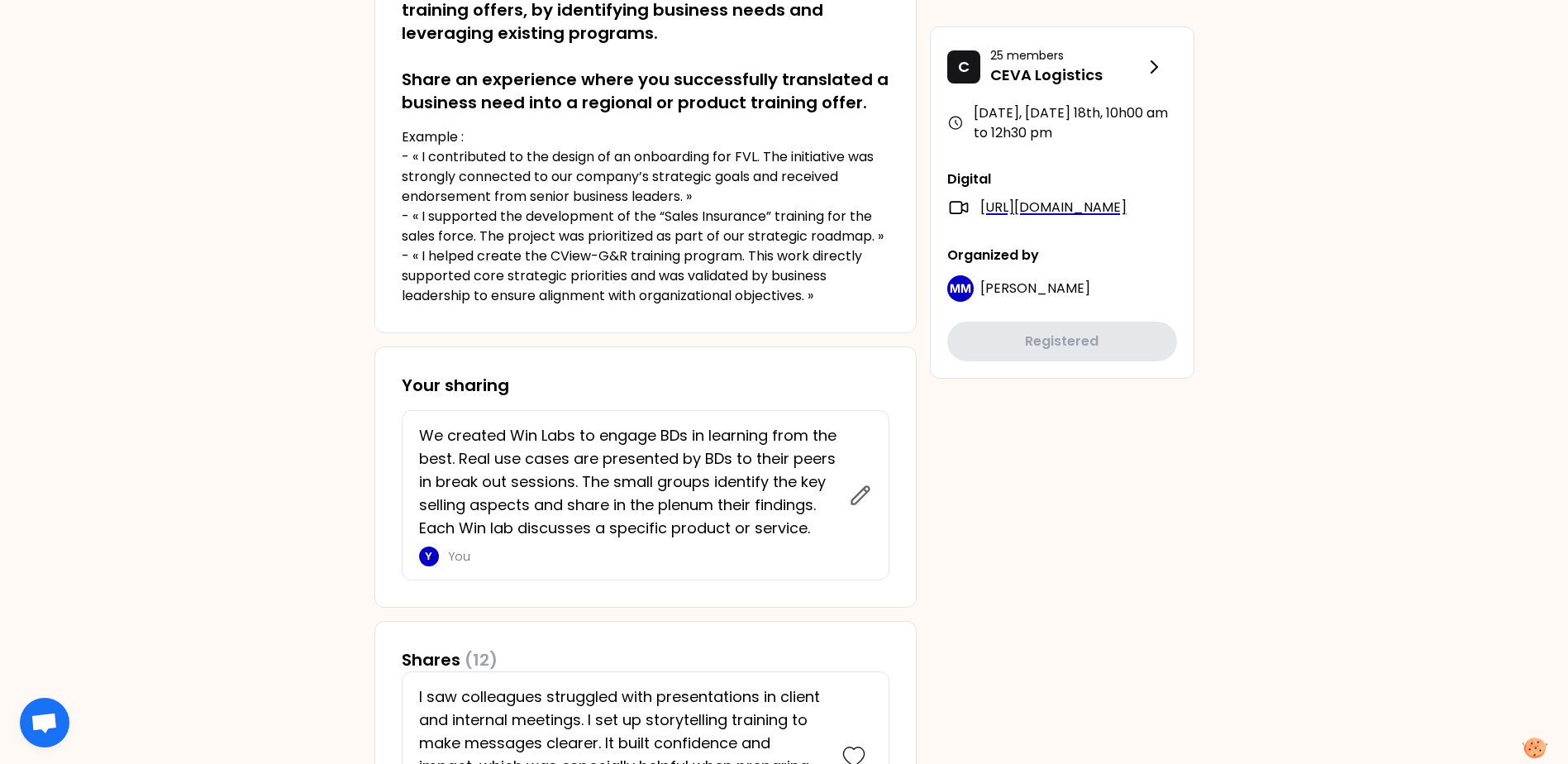
scroll to position [83, 0]
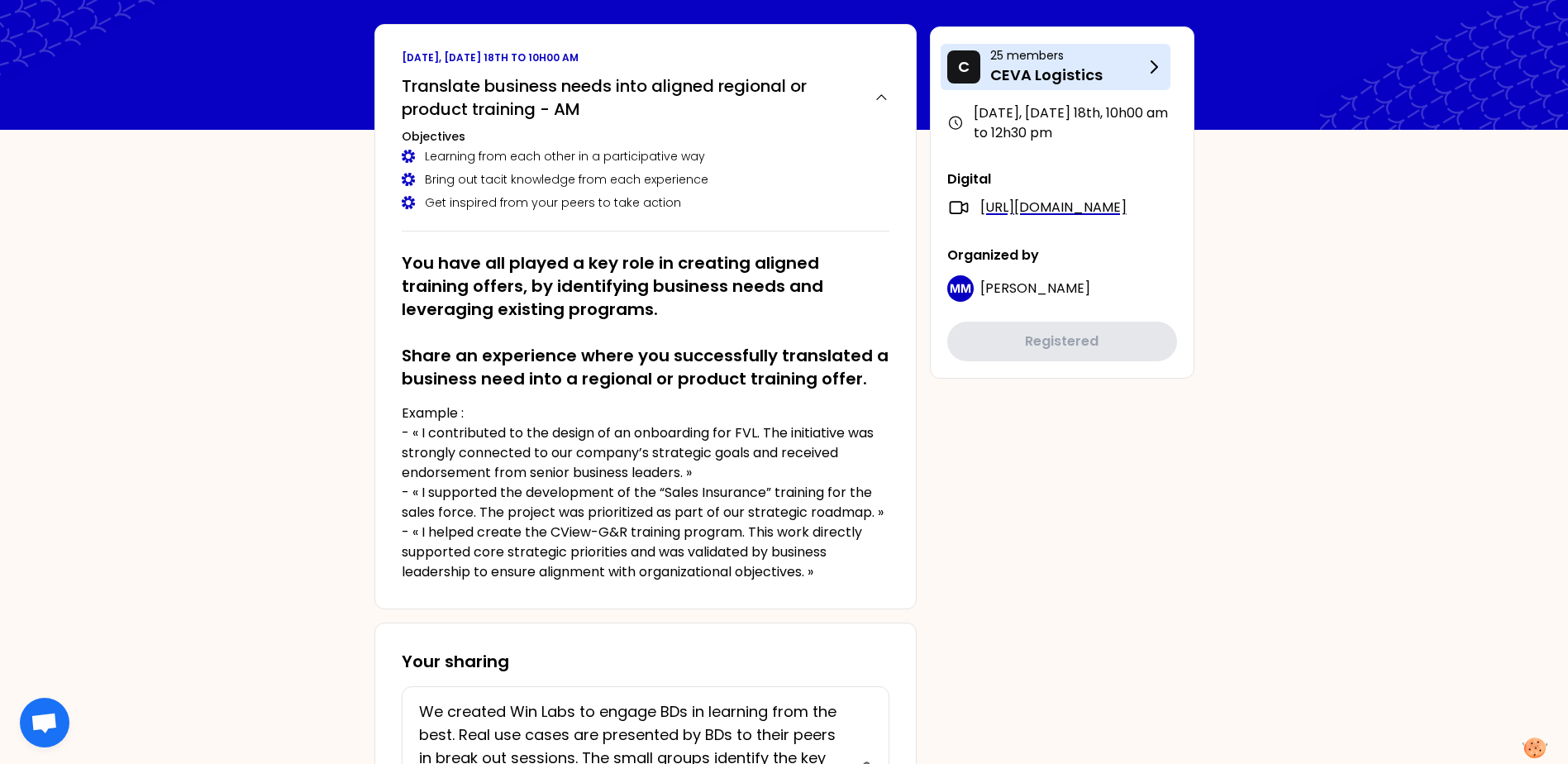
click at [1159, 64] on icon at bounding box center [1154, 67] width 20 height 20
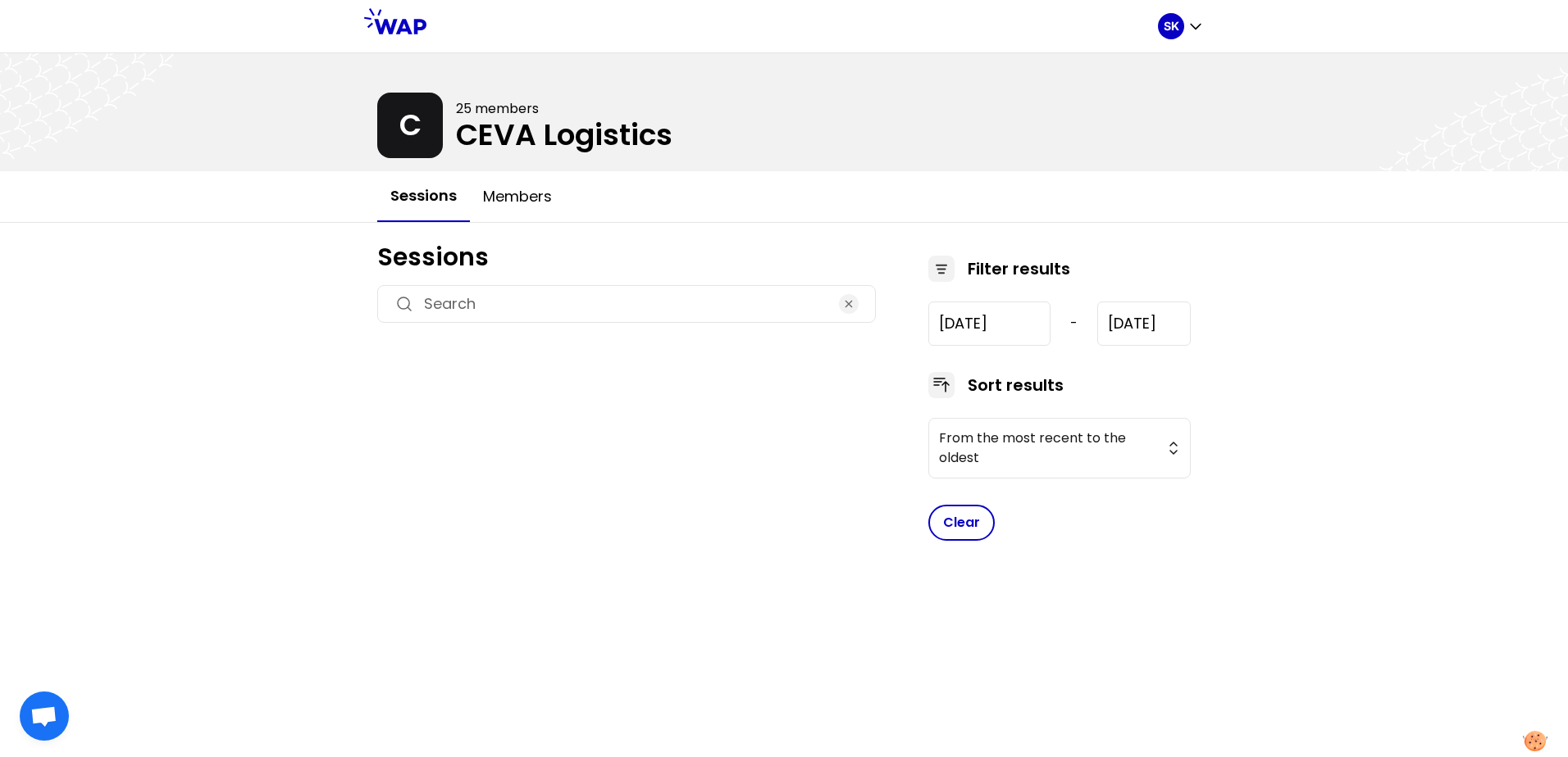
type input "[DATE]"
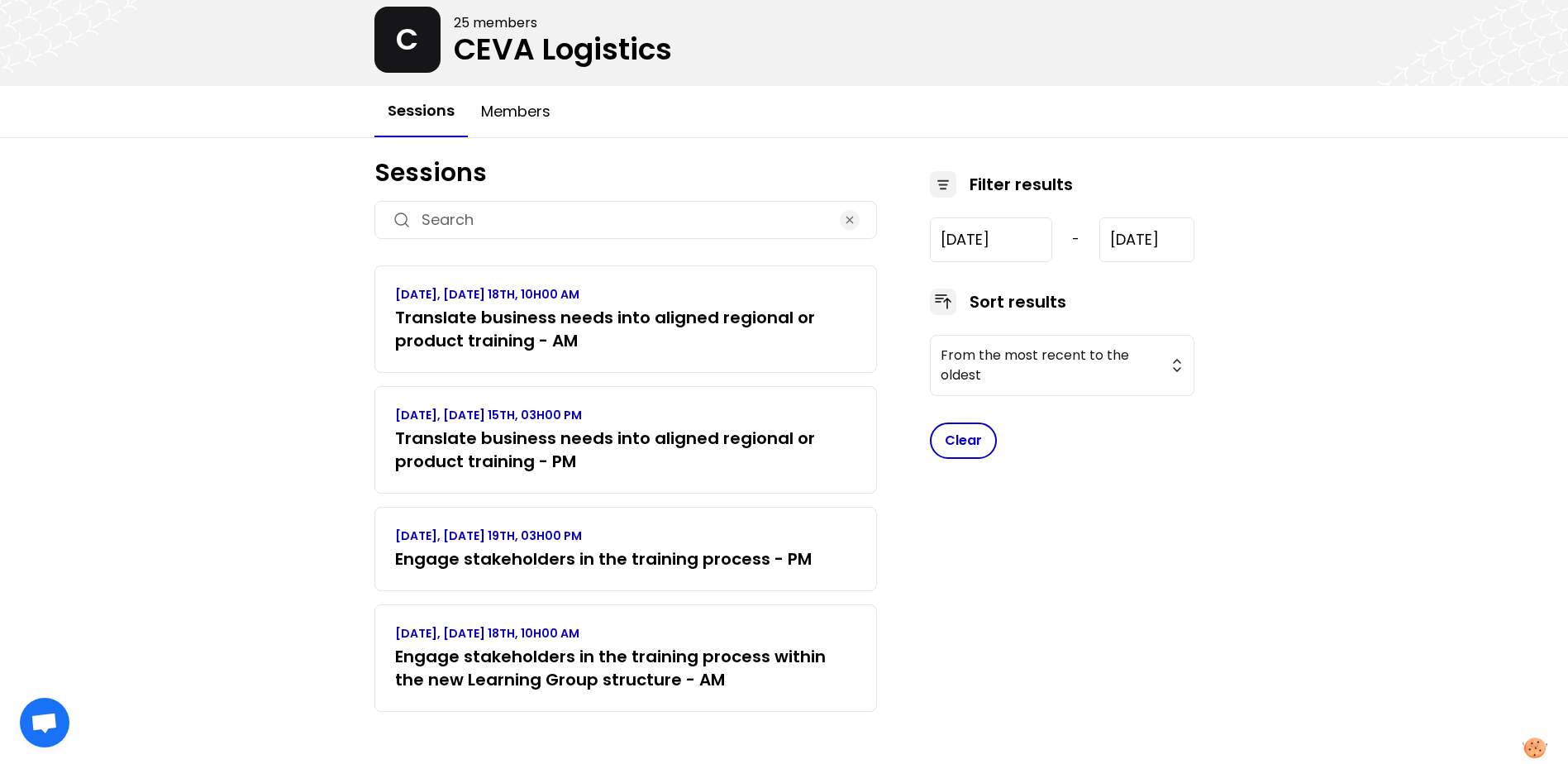
scroll to position [88, 0]
click at [486, 631] on p "[DATE], [DATE] 18TH, 10H00 AM" at bounding box center [625, 633] width 461 height 17
